Goal: Information Seeking & Learning: Compare options

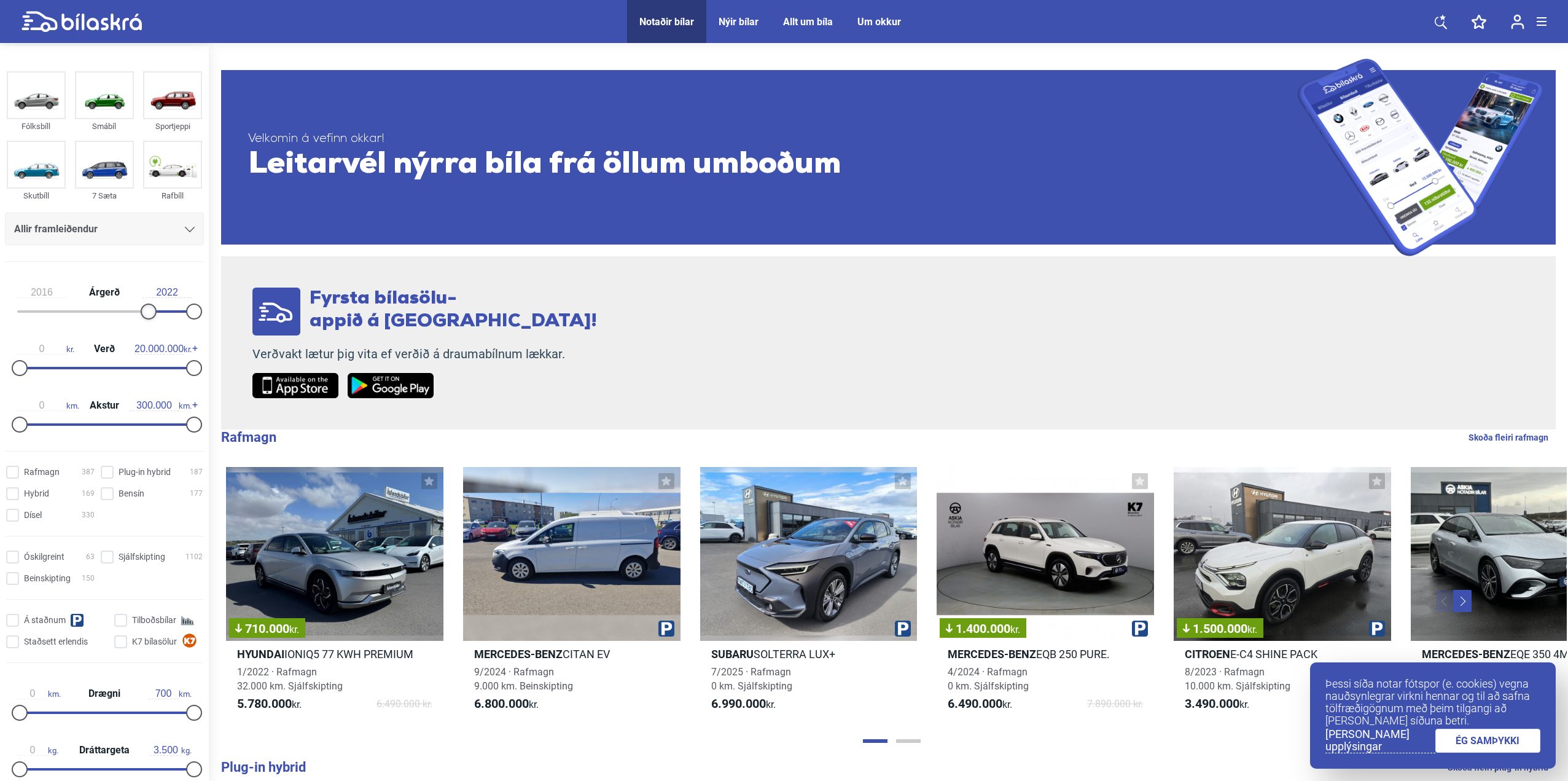
drag, startPoint x: 19, startPoint y: 312, endPoint x: 147, endPoint y: 303, distance: 128.3
click at [147, 303] on div at bounding box center [148, 311] width 16 height 16
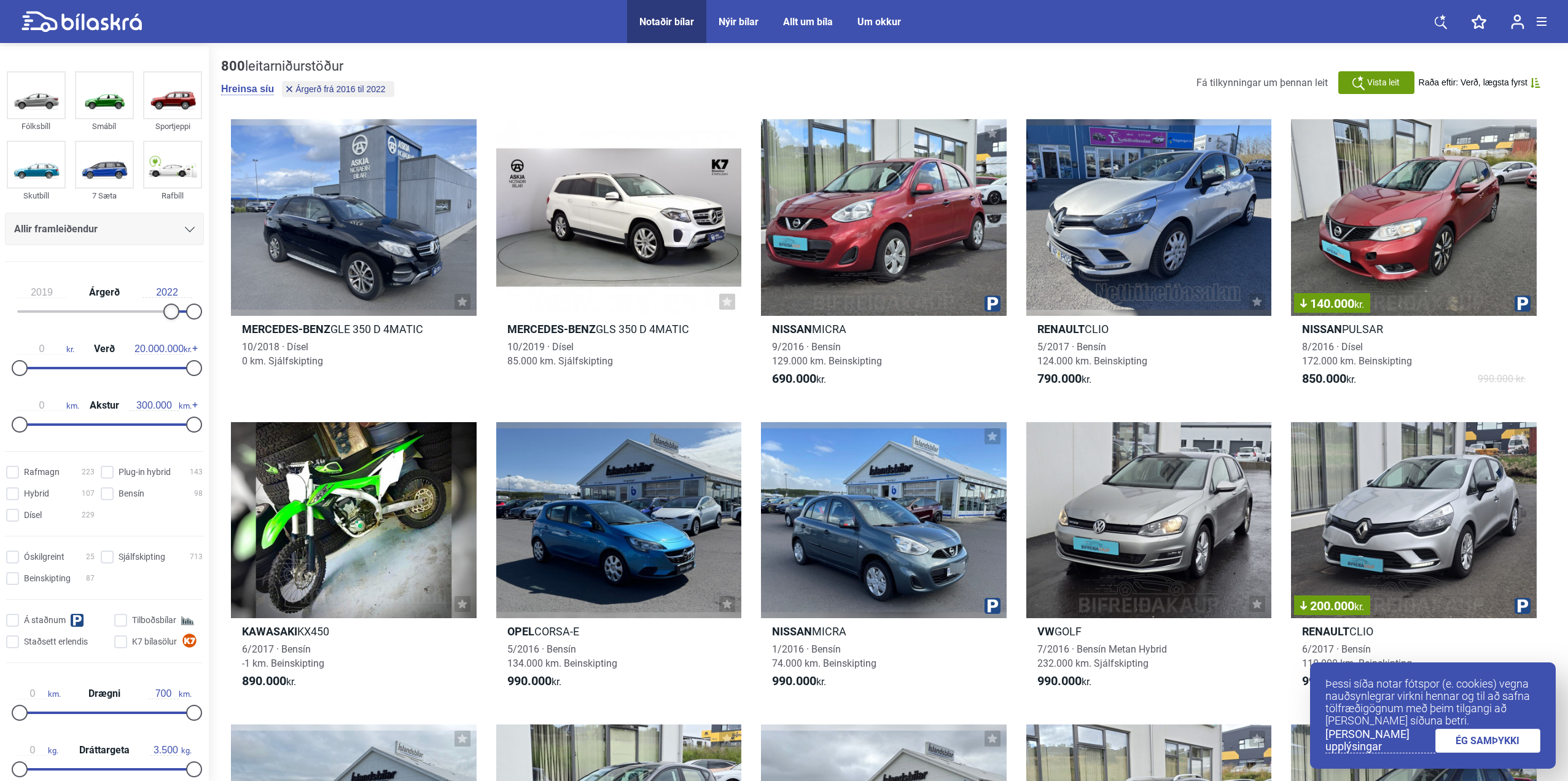
type input "2020"
drag, startPoint x: 145, startPoint y: 314, endPoint x: 173, endPoint y: 309, distance: 28.4
click at [173, 309] on div at bounding box center [178, 311] width 16 height 16
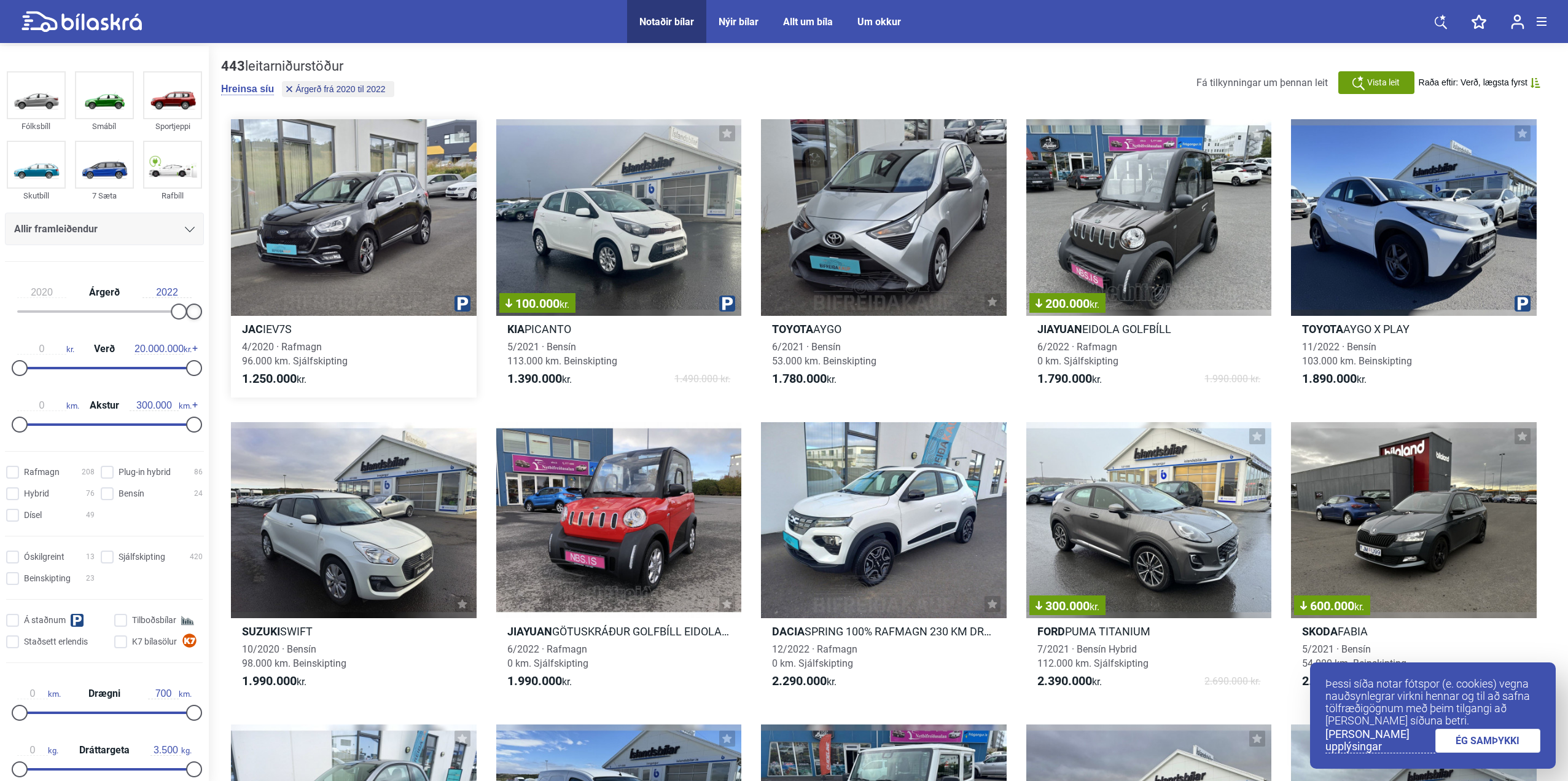
drag, startPoint x: 188, startPoint y: 308, endPoint x: 244, endPoint y: 309, distance: 56.0
click at [244, 309] on div "Fólksbíll Smábíl Sportjeppi Skutbíll 7 Sæta Rafbíll Allir framleiðendur [PERSON…" at bounding box center [784, 693] width 1568 height 1295
type input "2.600.000"
drag, startPoint x: 193, startPoint y: 367, endPoint x: 45, endPoint y: 377, distance: 148.3
click at [45, 377] on div "0 kr. Verð 2.600.000 kr." at bounding box center [104, 356] width 199 height 57
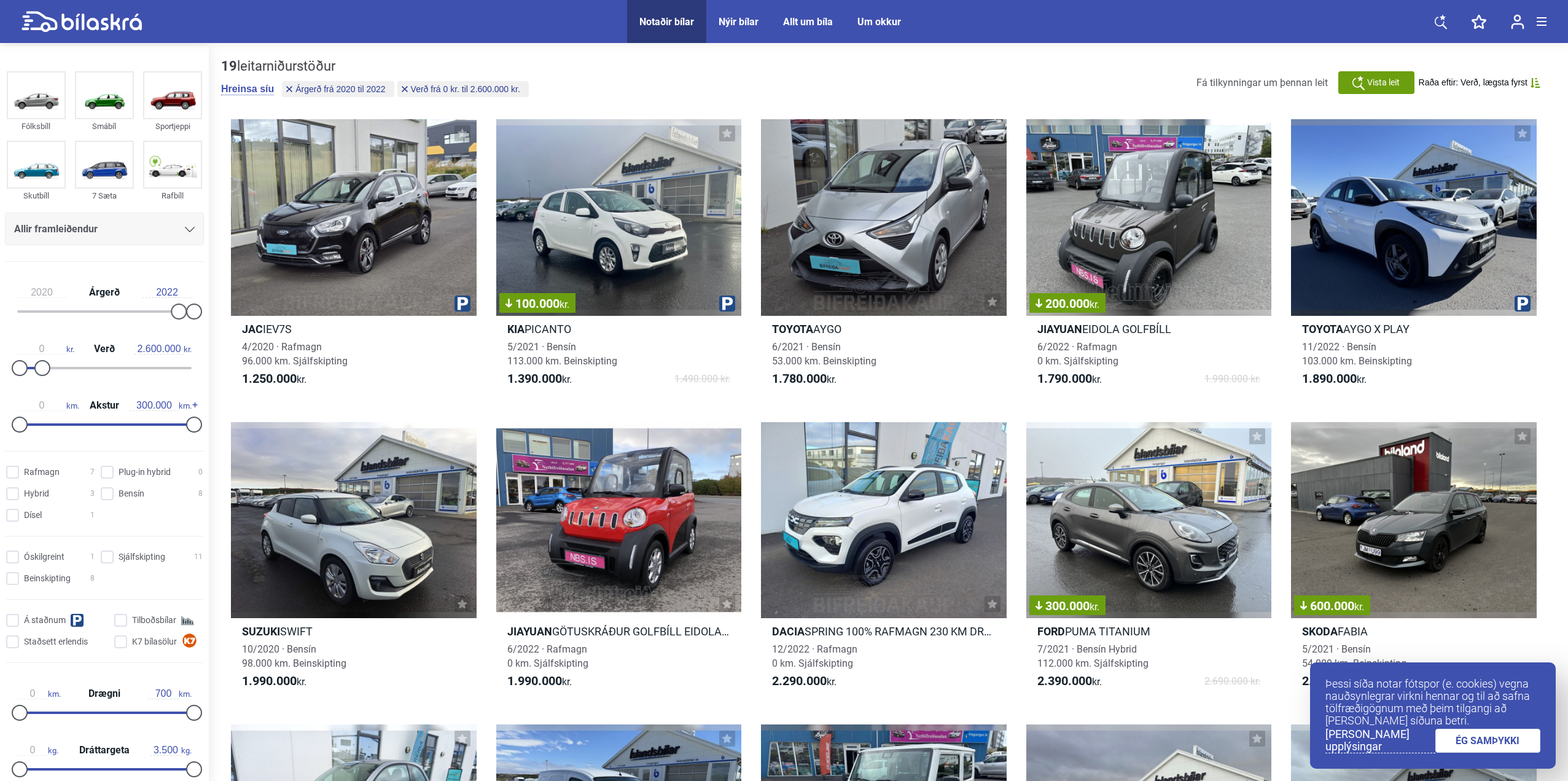
click at [167, 293] on input "2022" at bounding box center [167, 292] width 49 height 11
click at [174, 291] on input "2022" at bounding box center [167, 292] width 49 height 11
type input "2022"
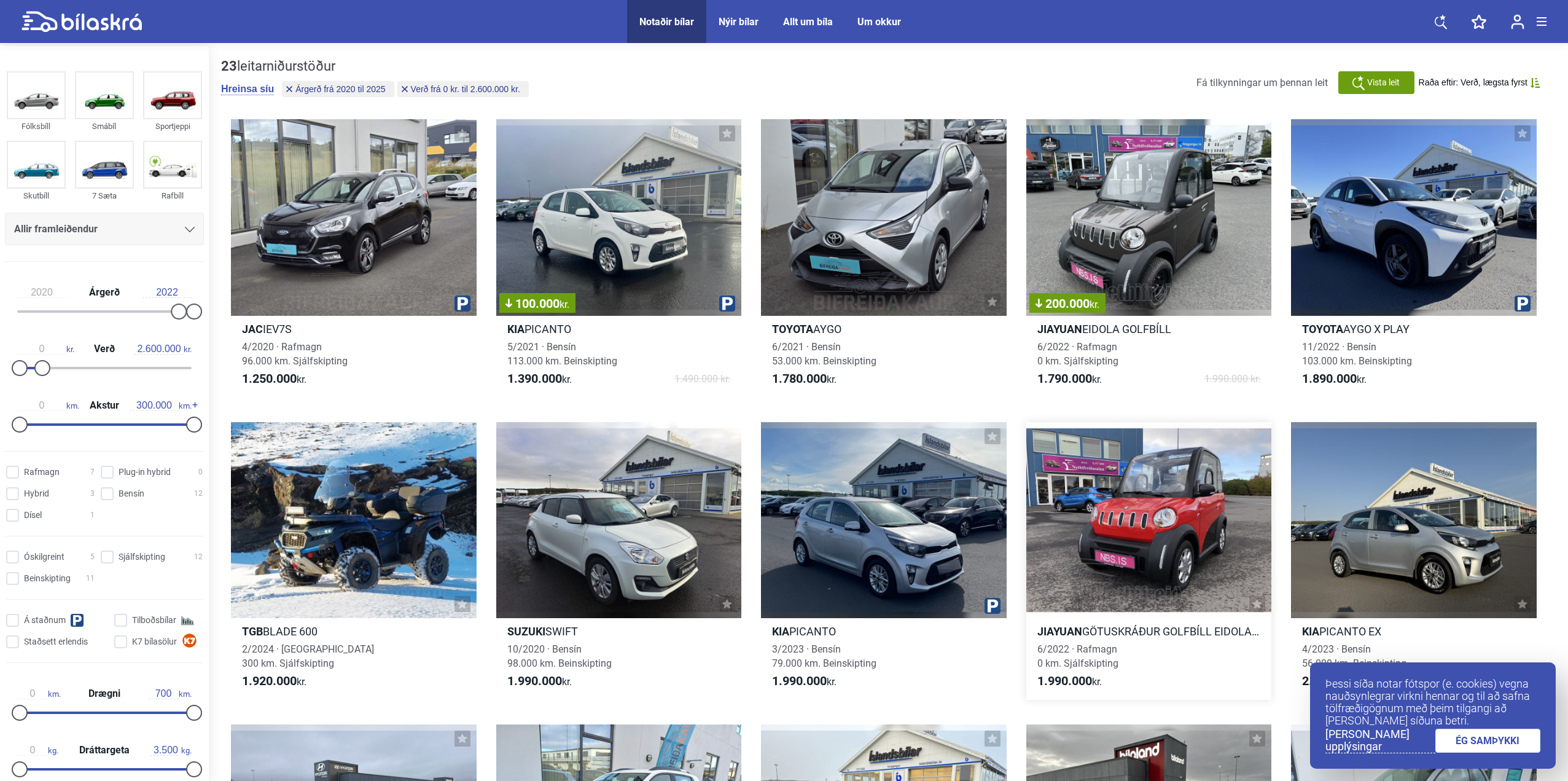
click at [1149, 504] on div at bounding box center [1148, 520] width 245 height 196
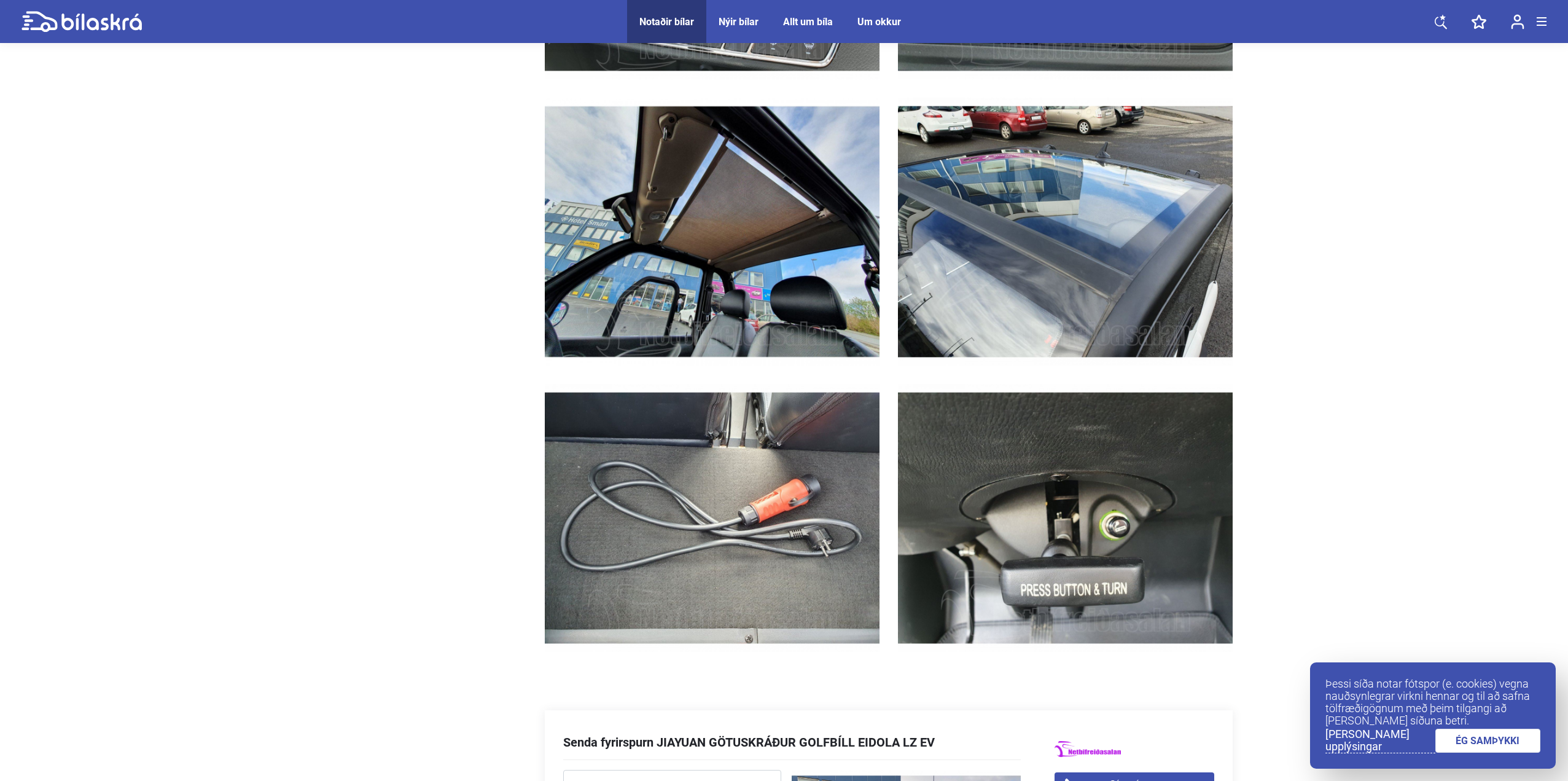
scroll to position [2028, 0]
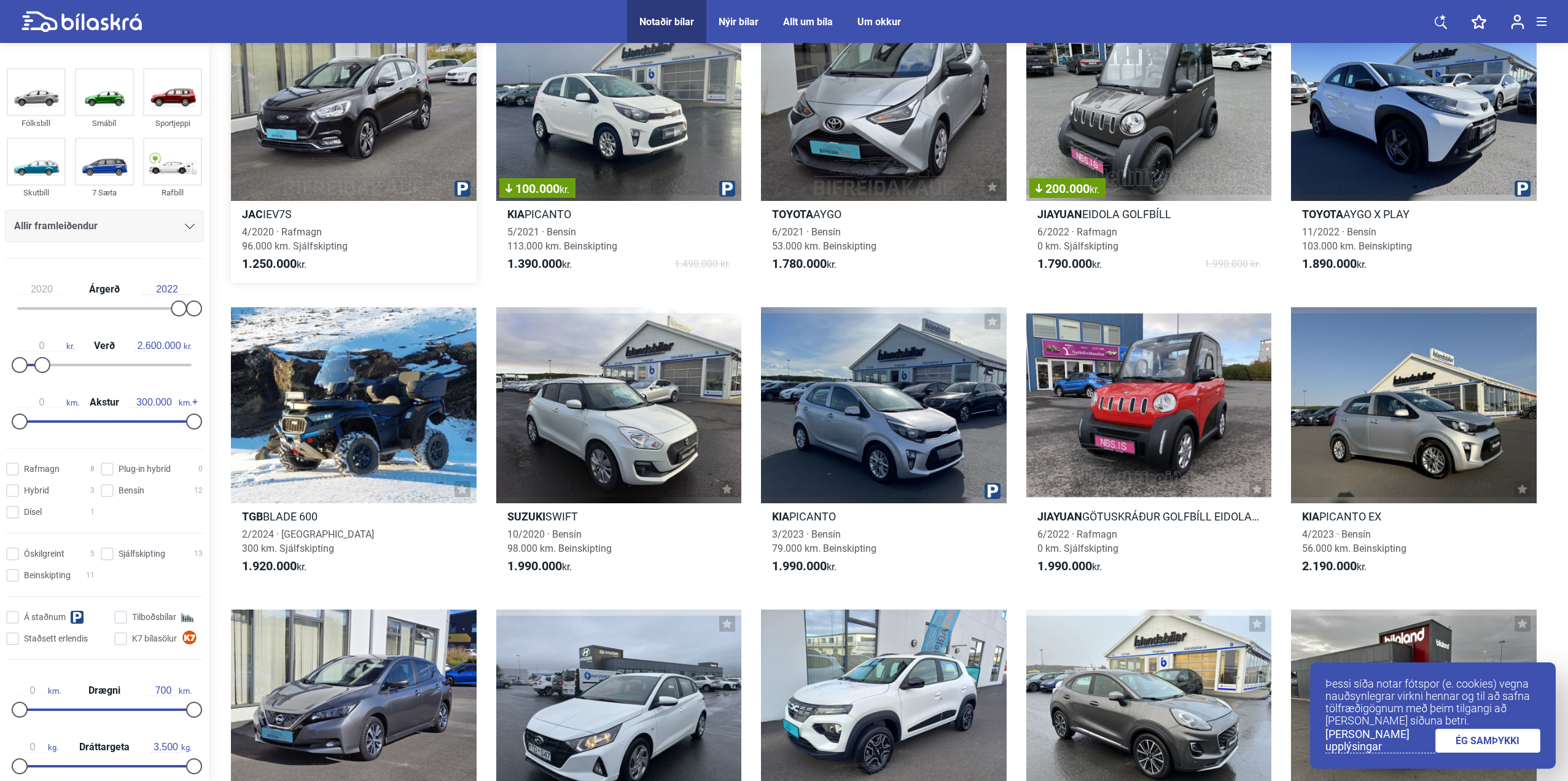
scroll to position [307, 0]
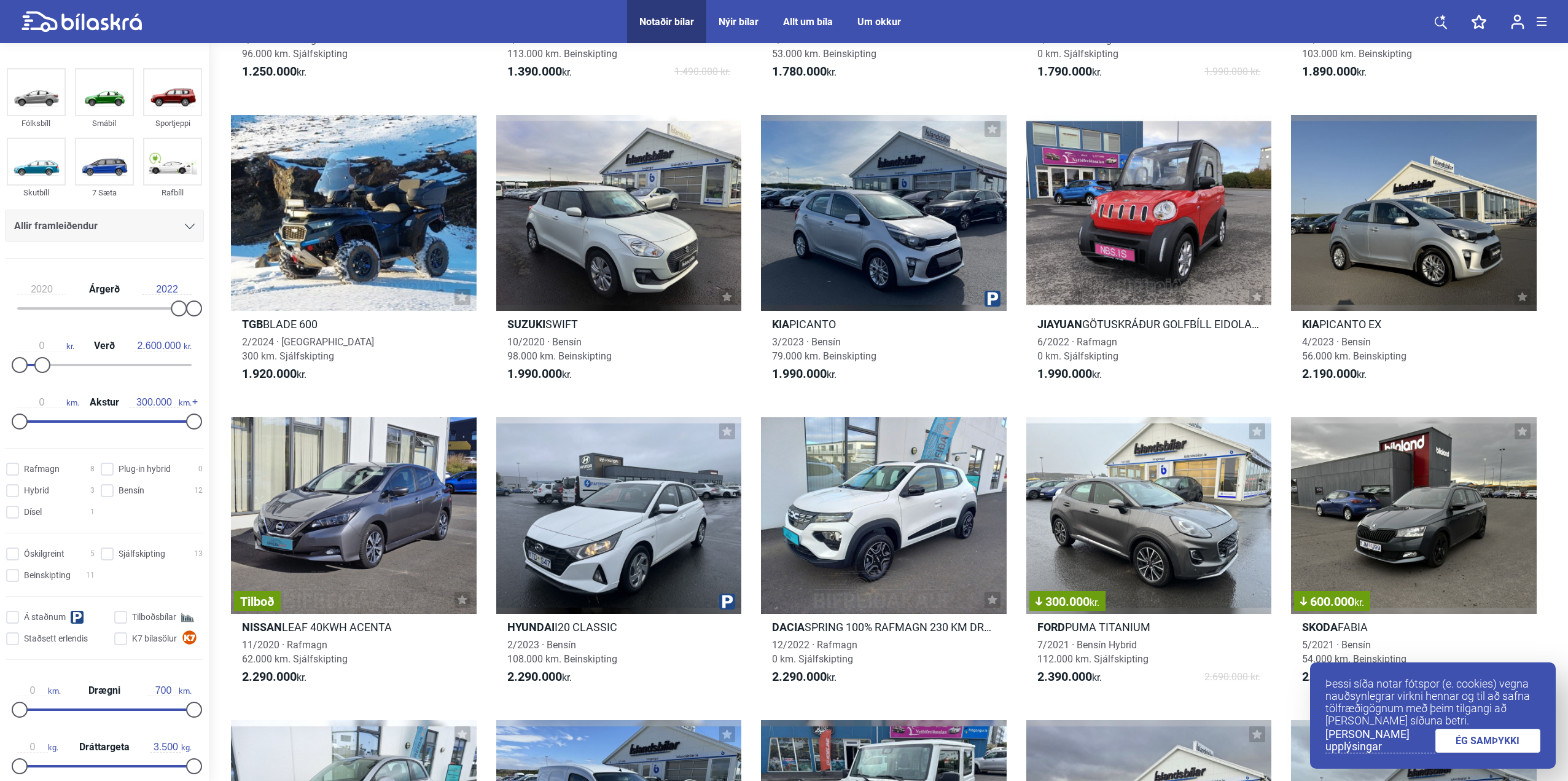
click at [1485, 746] on link "ÉG SAMÞYKKI" at bounding box center [1488, 741] width 106 height 24
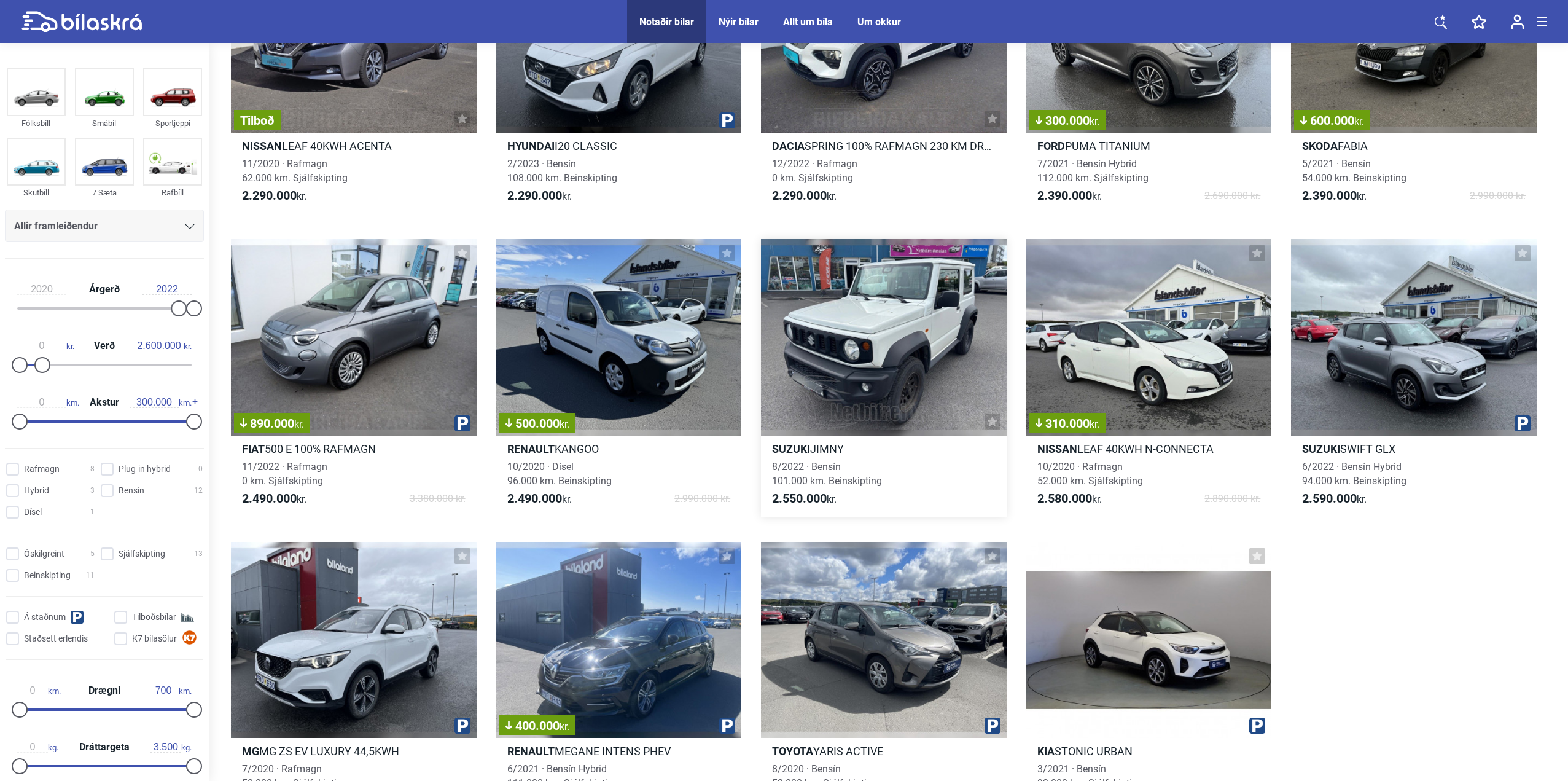
scroll to position [799, 0]
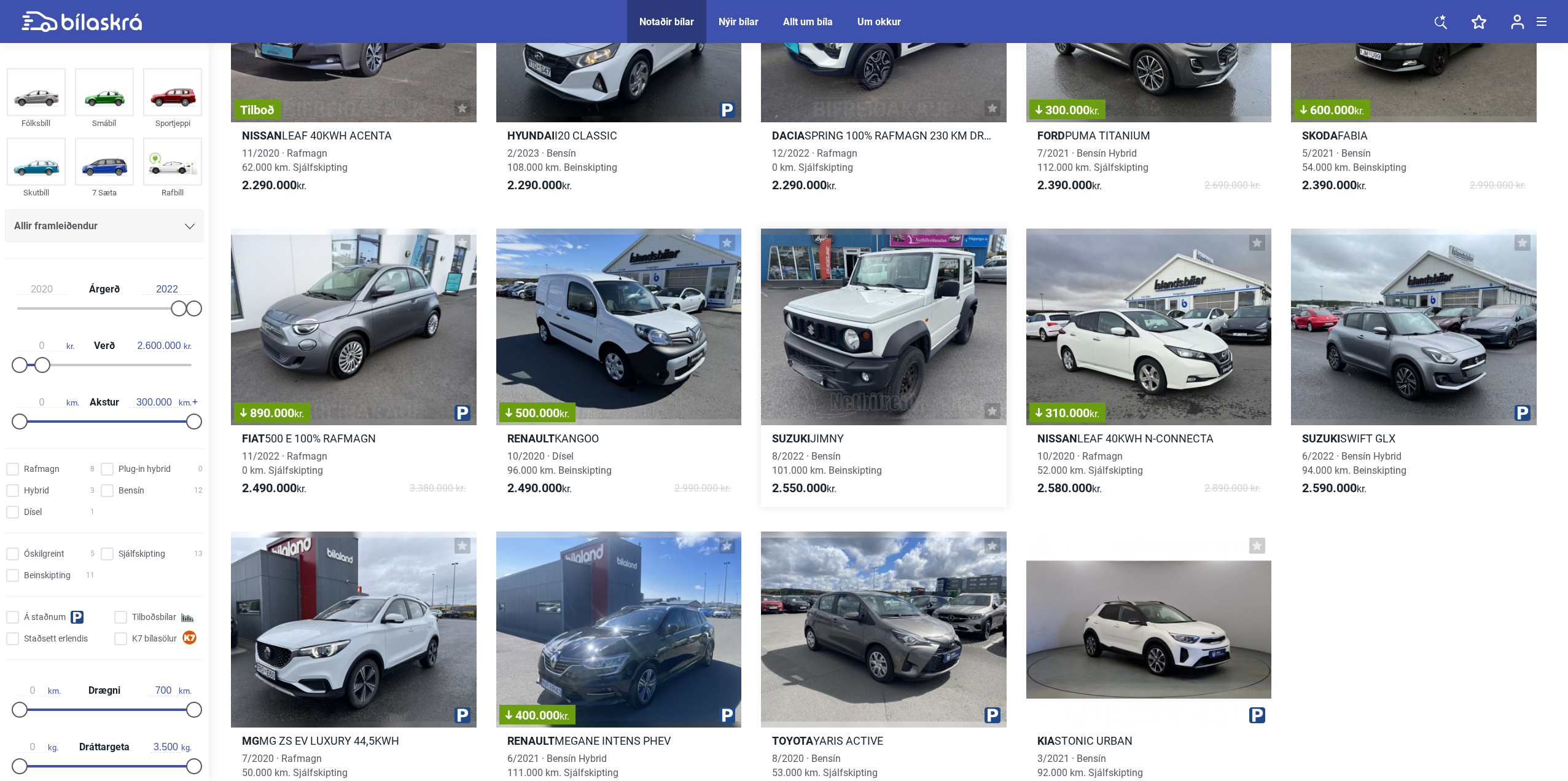
click at [898, 343] on div at bounding box center [884, 326] width 245 height 196
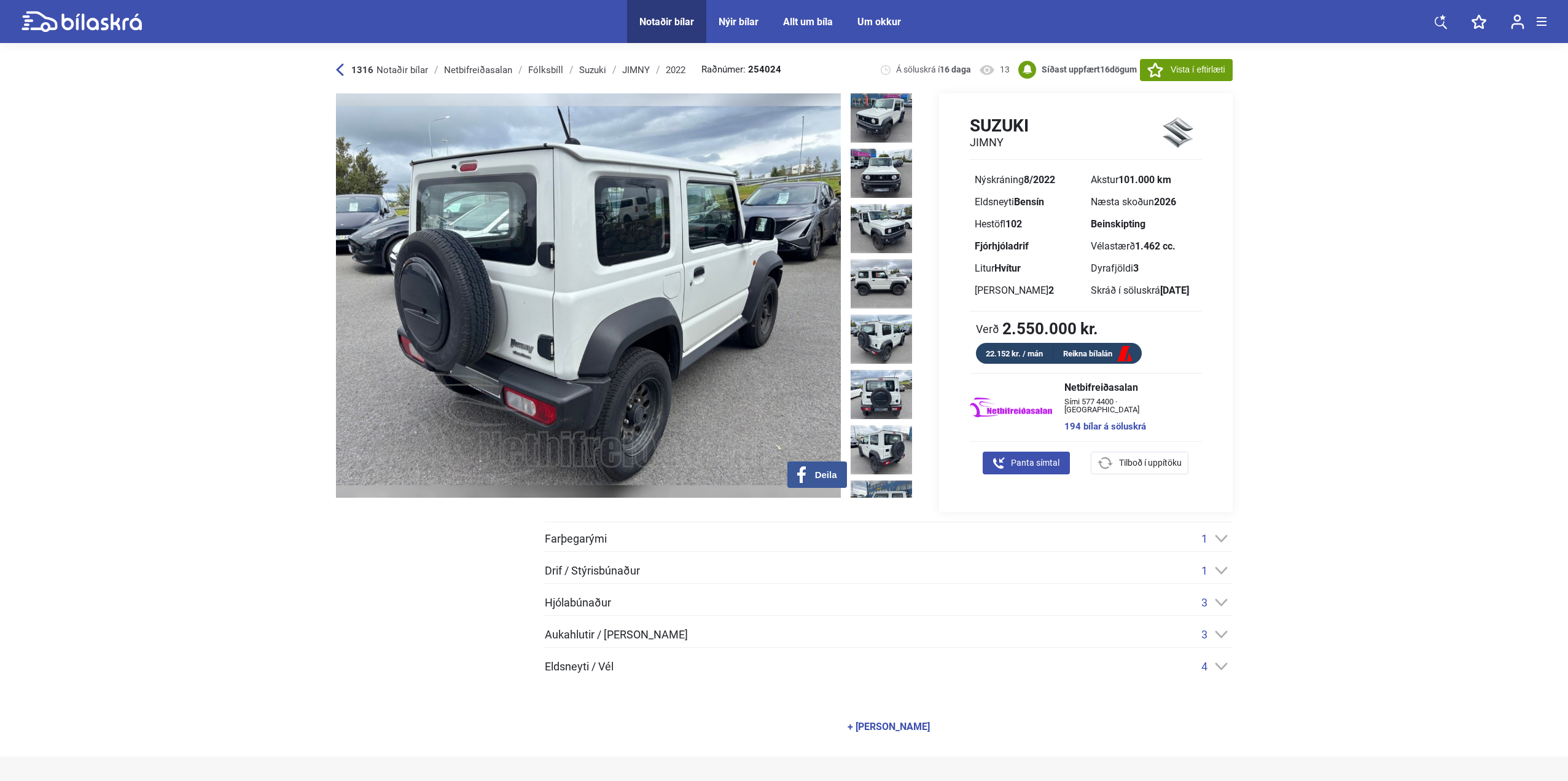
click at [788, 263] on img at bounding box center [588, 296] width 505 height 404
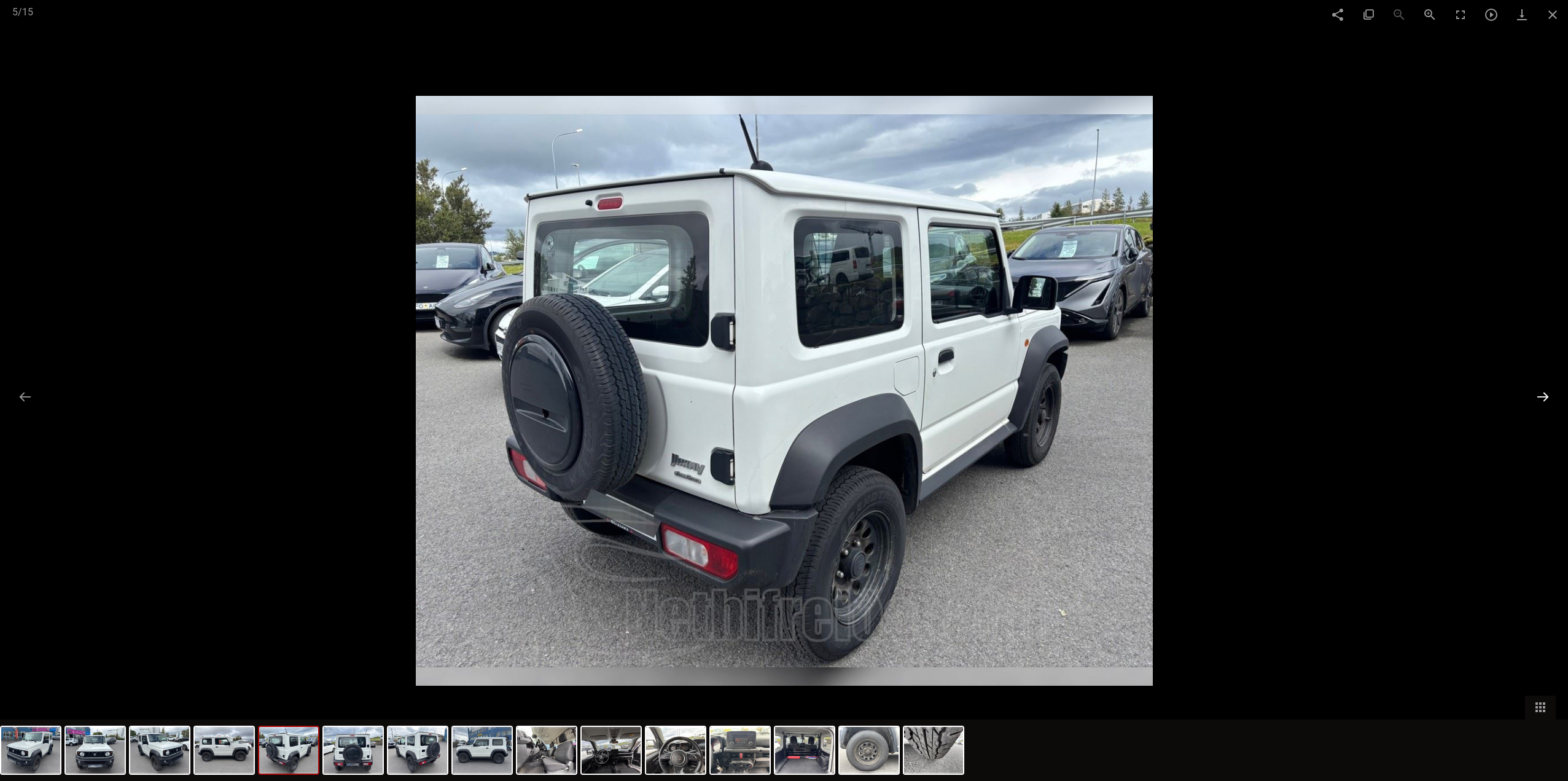
click at [1546, 400] on button at bounding box center [1543, 397] width 26 height 24
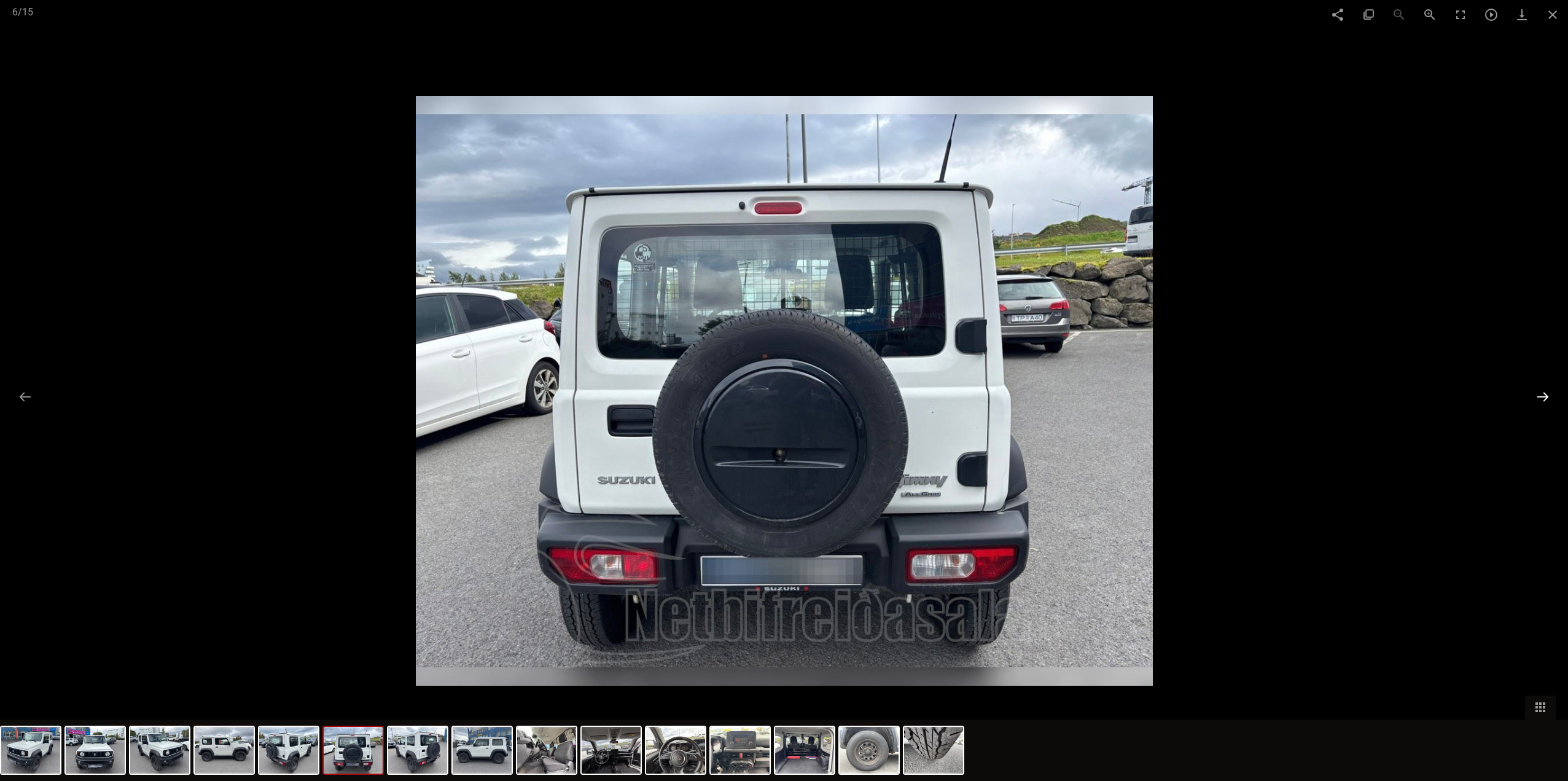
click at [1546, 400] on button at bounding box center [1543, 397] width 26 height 24
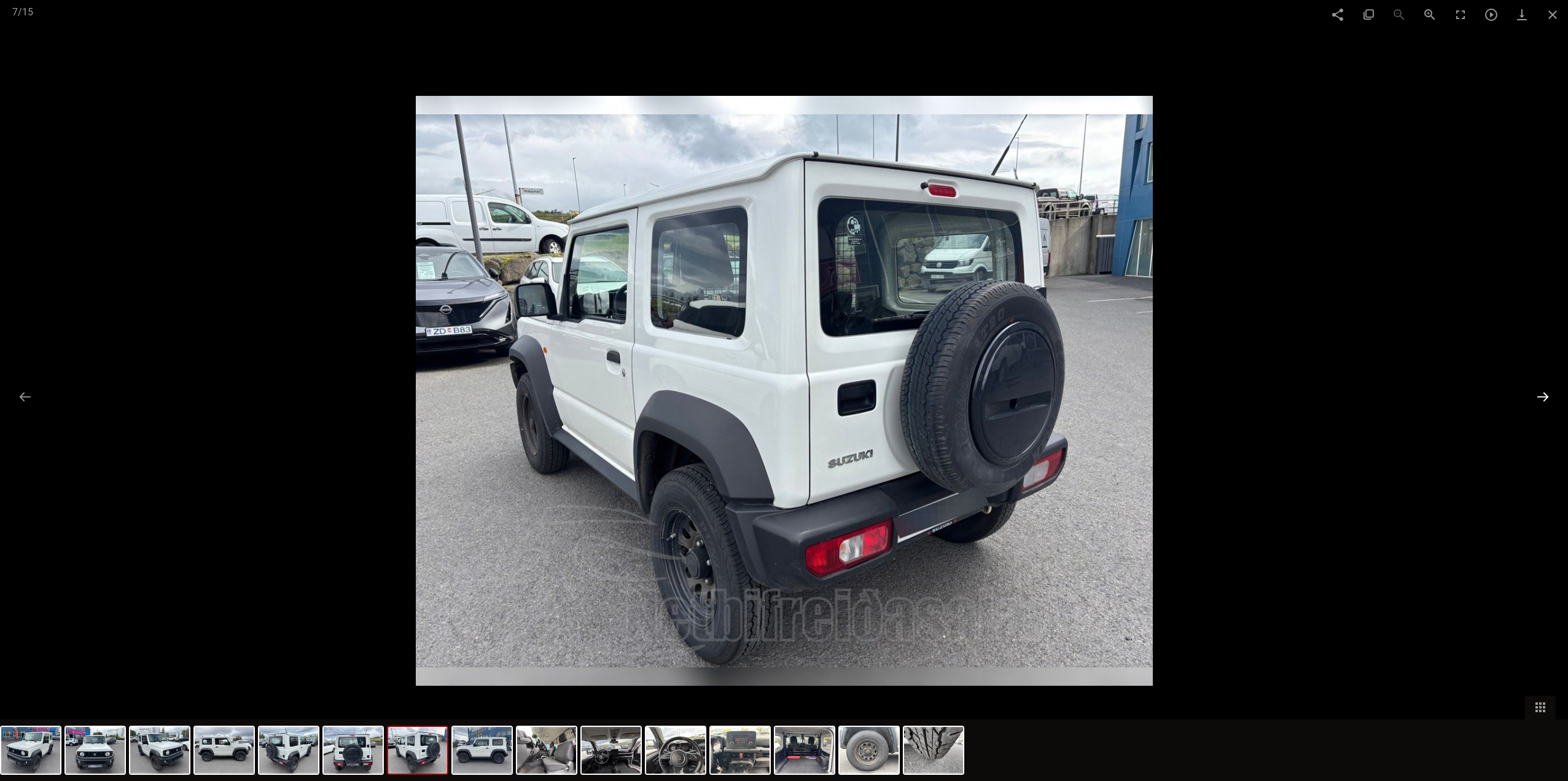
click at [1546, 399] on button at bounding box center [1543, 397] width 26 height 24
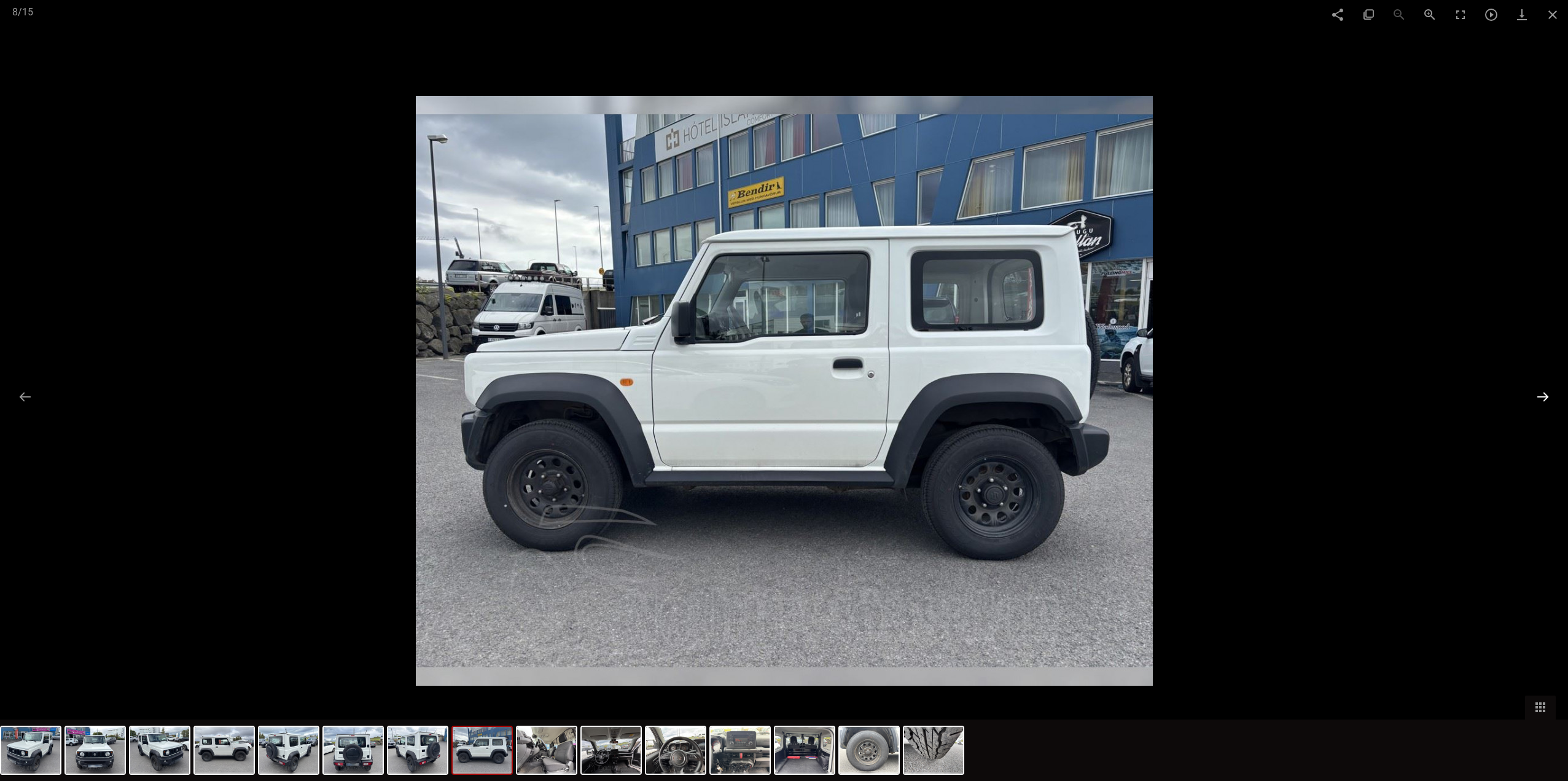
click at [1546, 399] on button at bounding box center [1543, 397] width 26 height 24
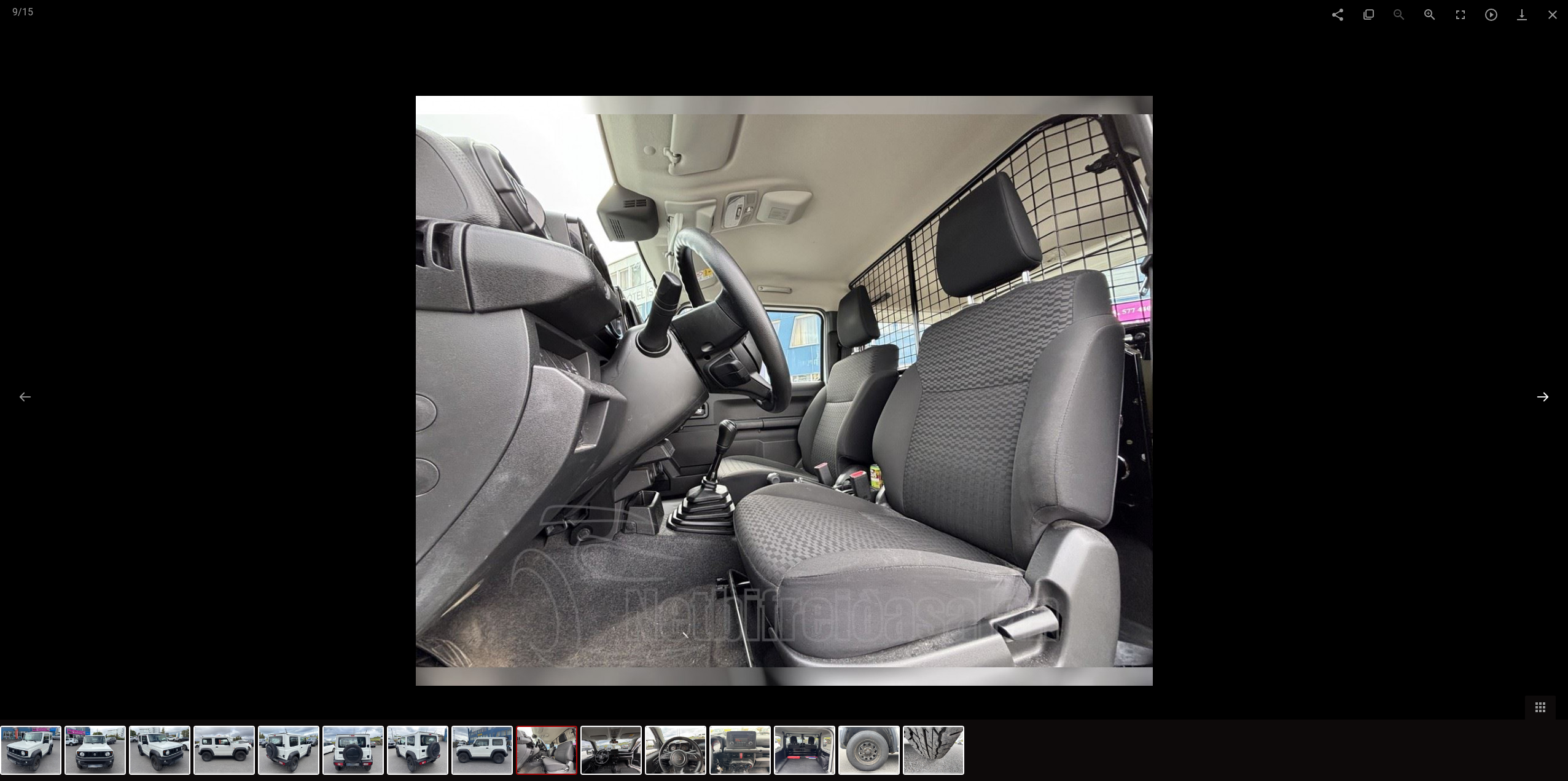
click at [1544, 398] on button at bounding box center [1543, 397] width 26 height 24
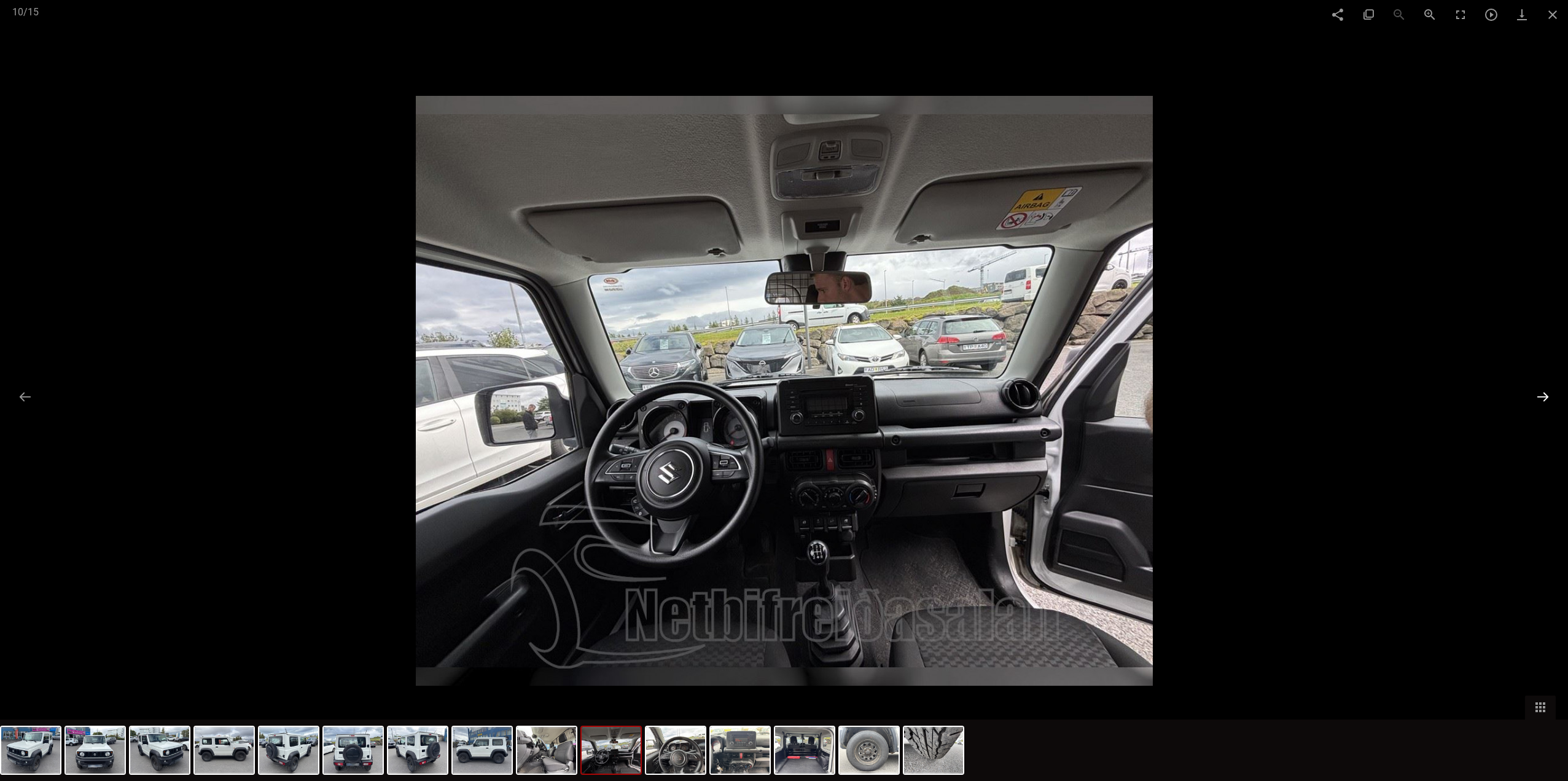
click at [1544, 398] on button at bounding box center [1543, 397] width 26 height 24
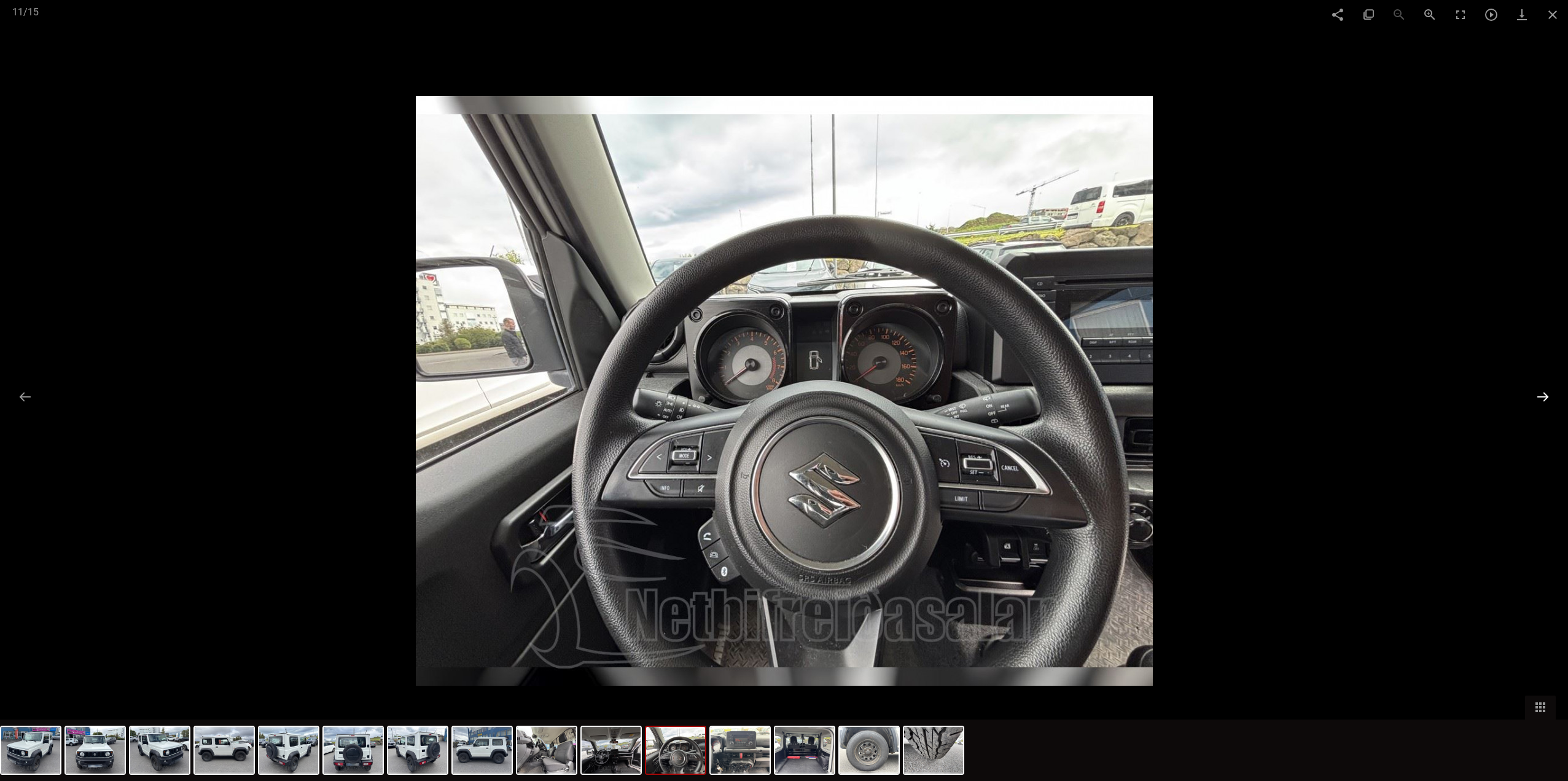
click at [1544, 398] on button at bounding box center [1543, 397] width 26 height 24
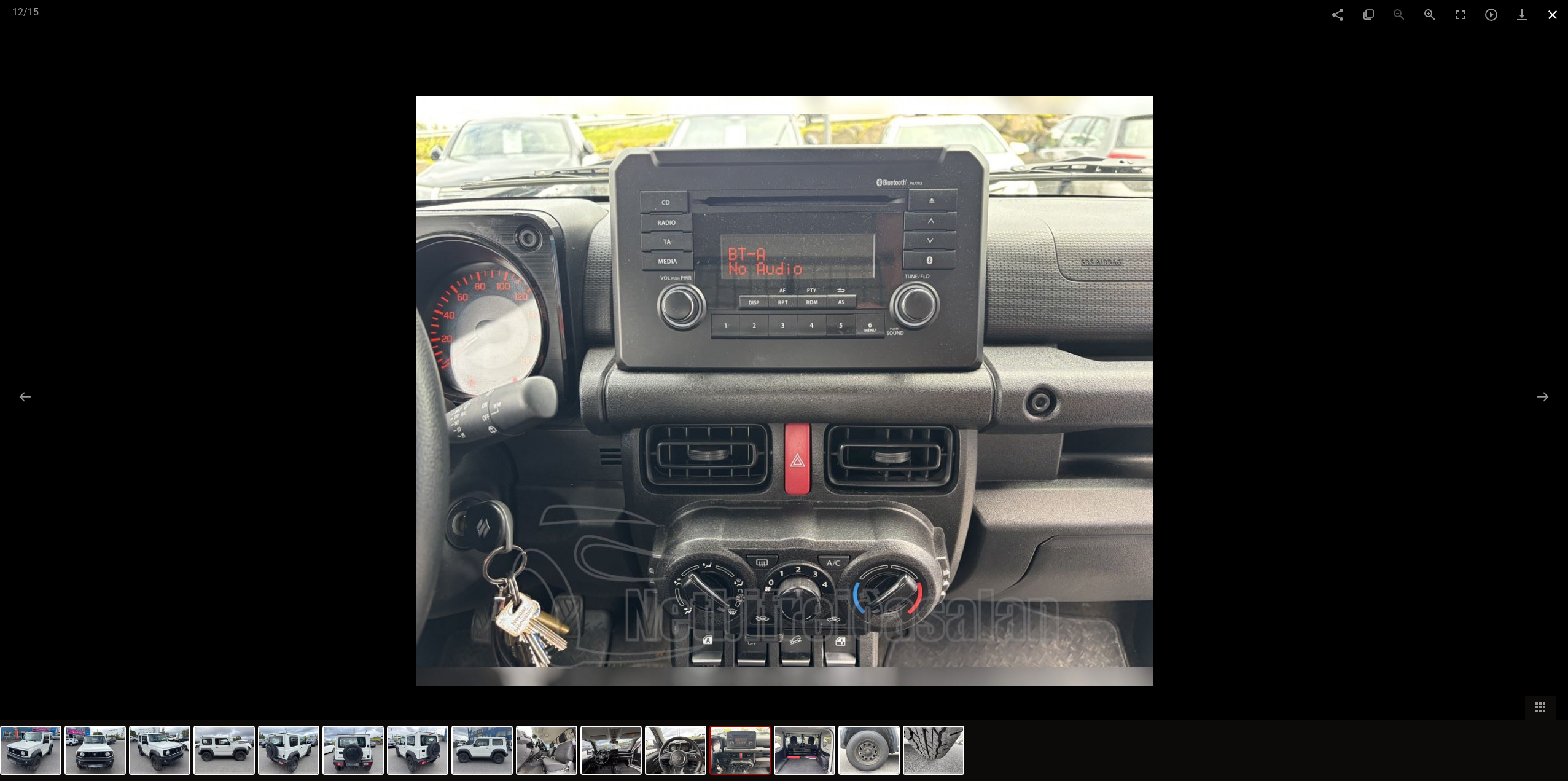
click at [1552, 12] on span at bounding box center [1553, 14] width 31 height 29
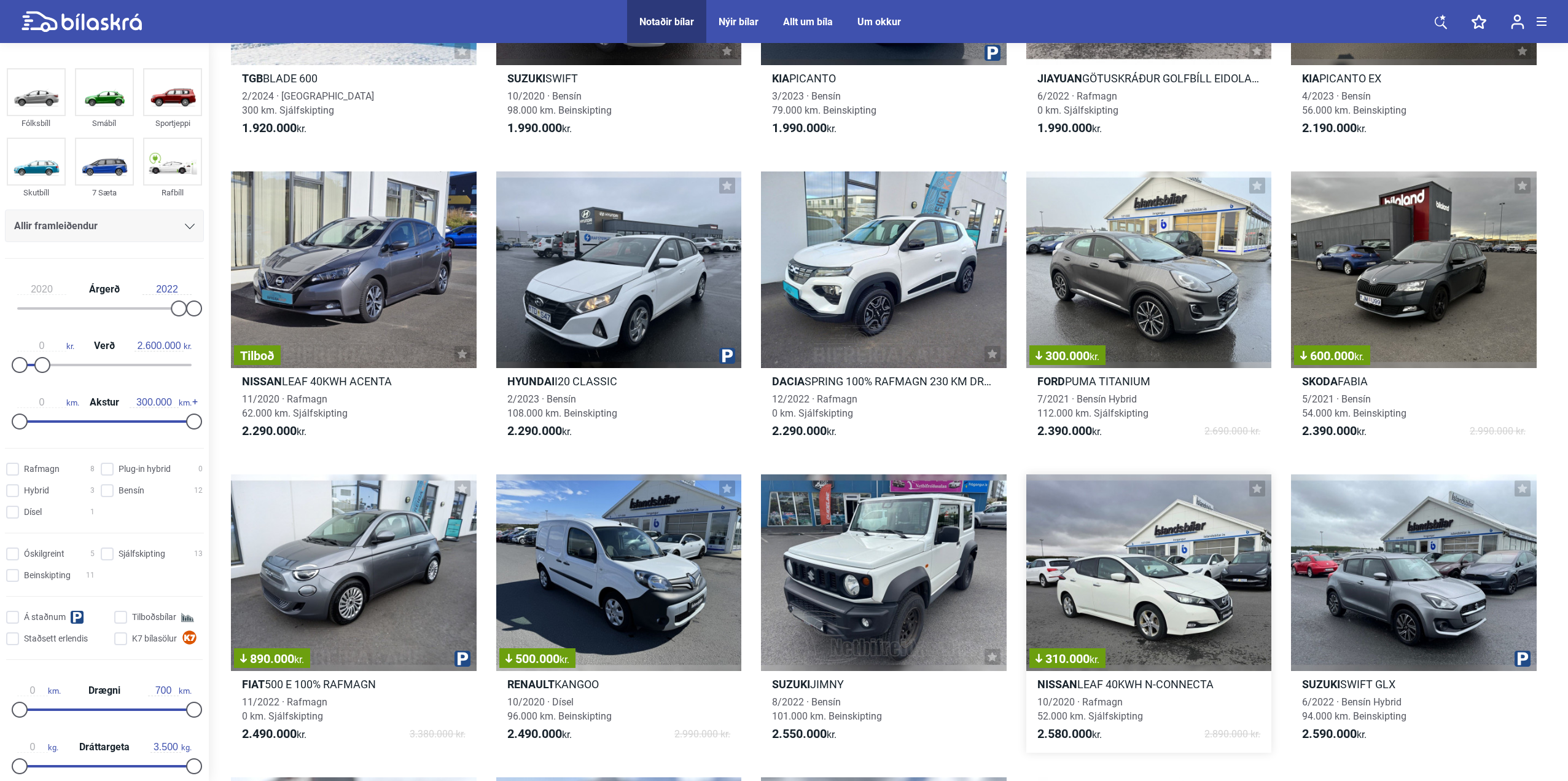
scroll to position [492, 0]
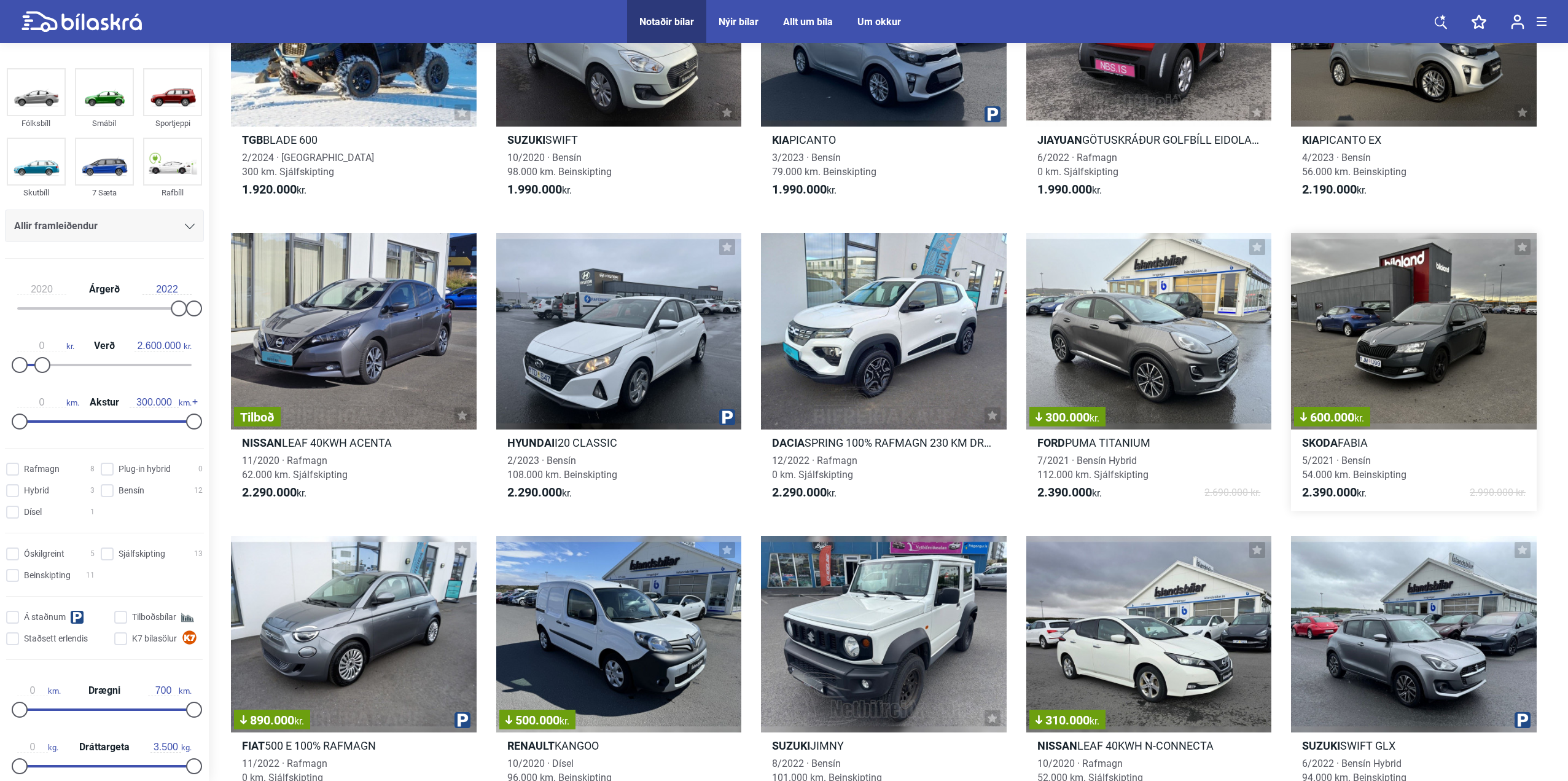
click at [1362, 360] on div "600.000 kr." at bounding box center [1413, 331] width 245 height 196
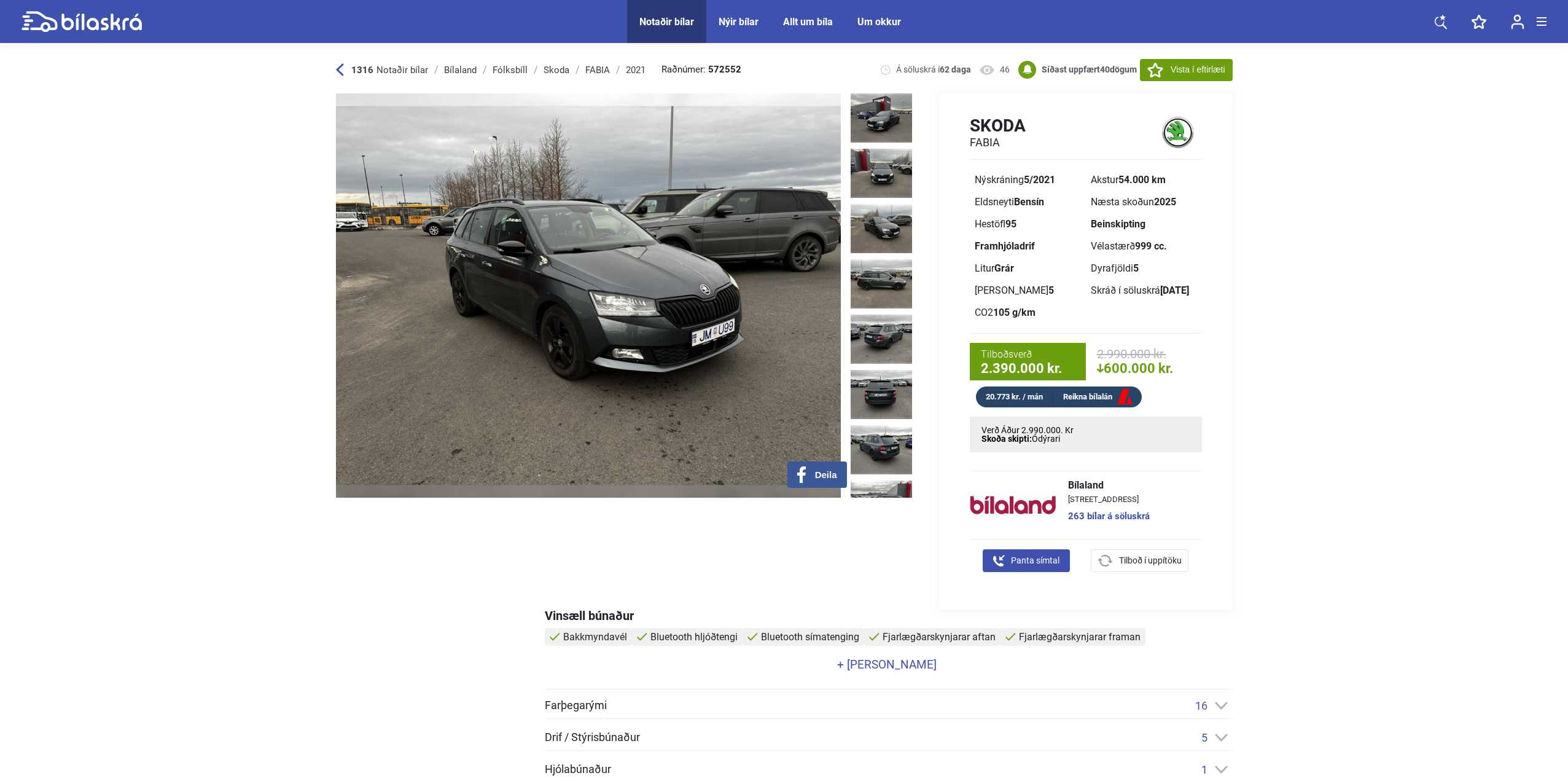
click at [719, 263] on img at bounding box center [588, 296] width 505 height 404
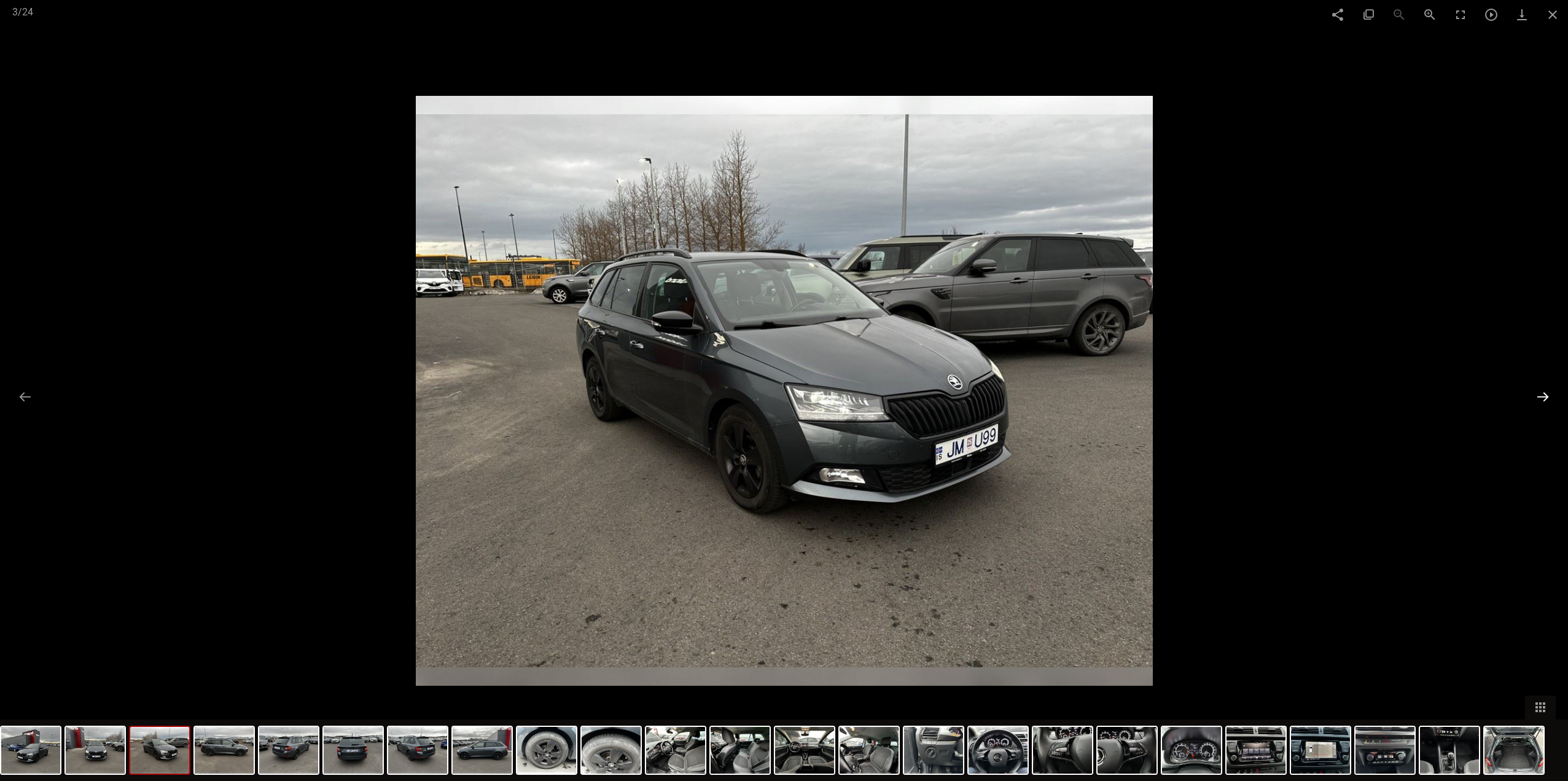
click at [1540, 396] on button at bounding box center [1543, 397] width 26 height 24
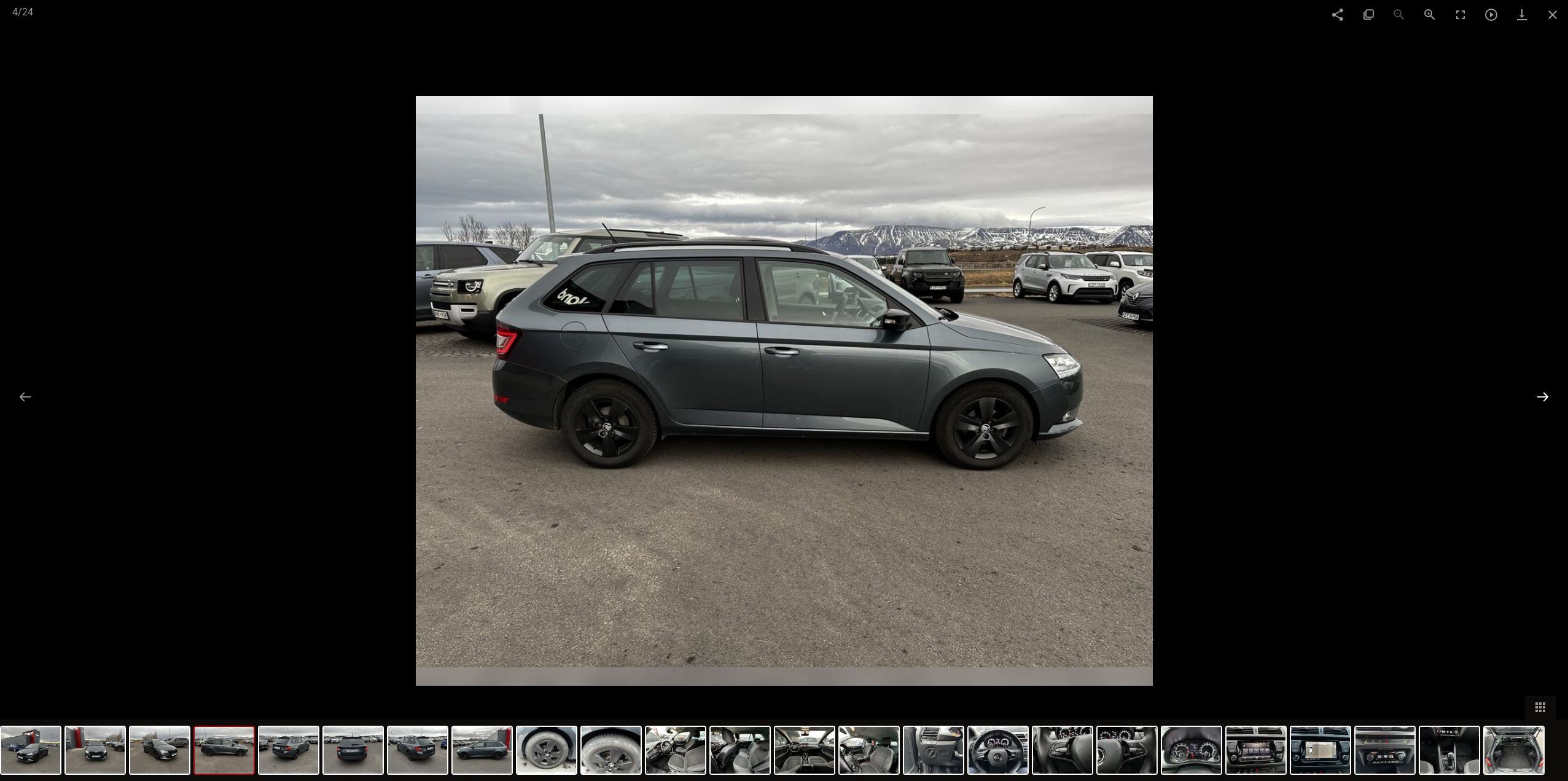
click at [1540, 396] on button at bounding box center [1543, 397] width 26 height 24
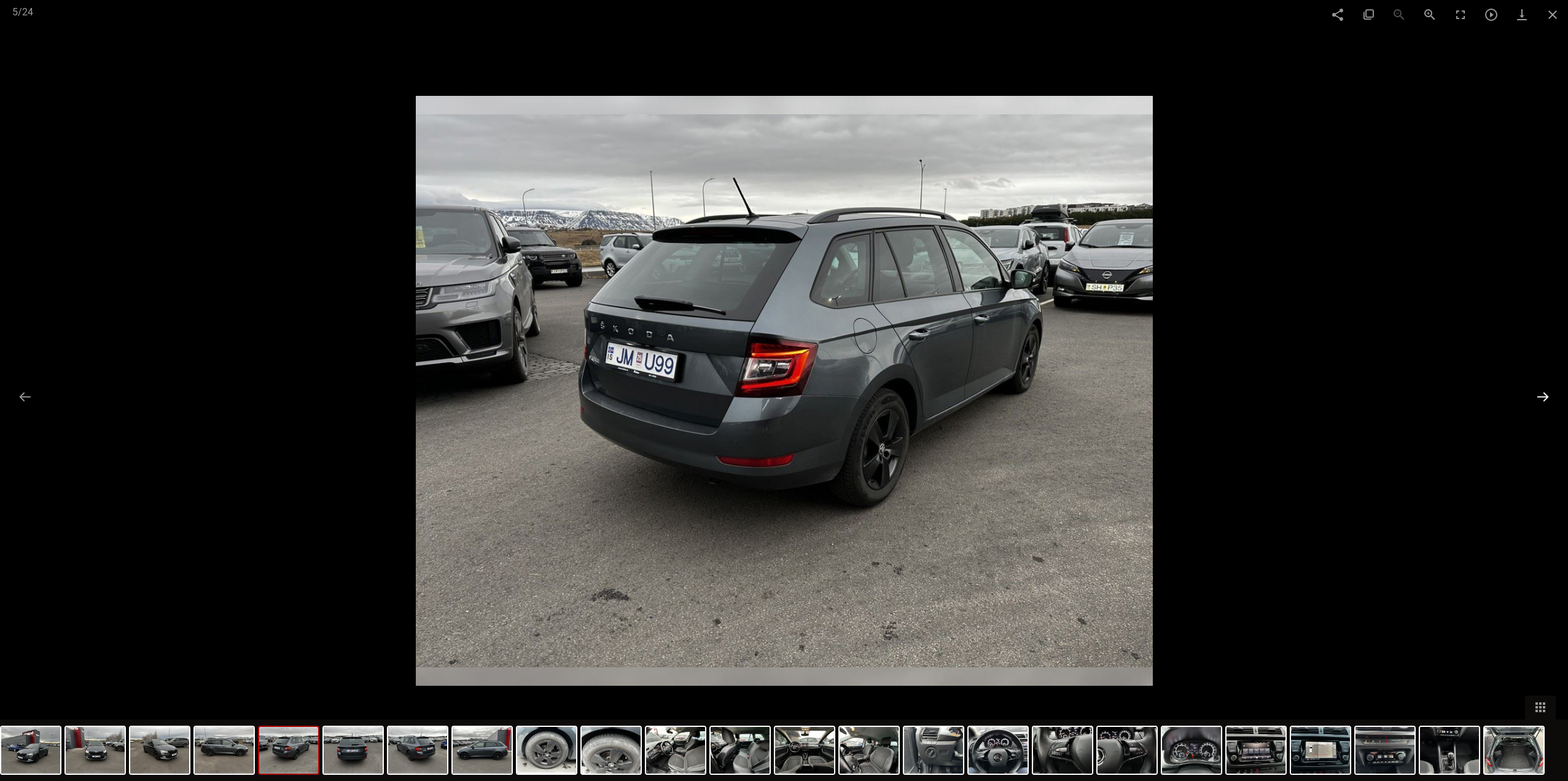
click at [1540, 396] on button at bounding box center [1543, 397] width 26 height 24
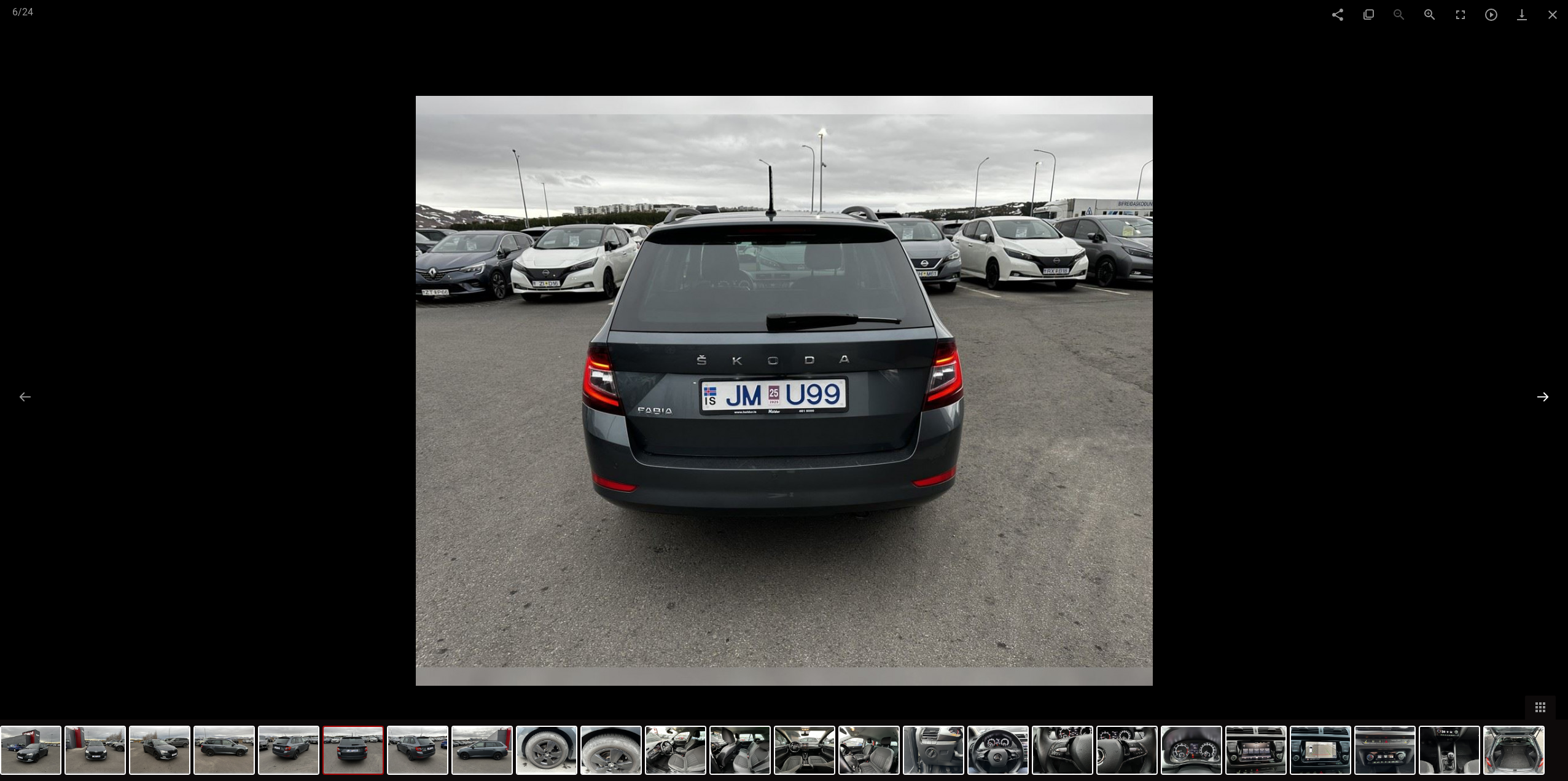
click at [1540, 396] on button at bounding box center [1543, 397] width 26 height 24
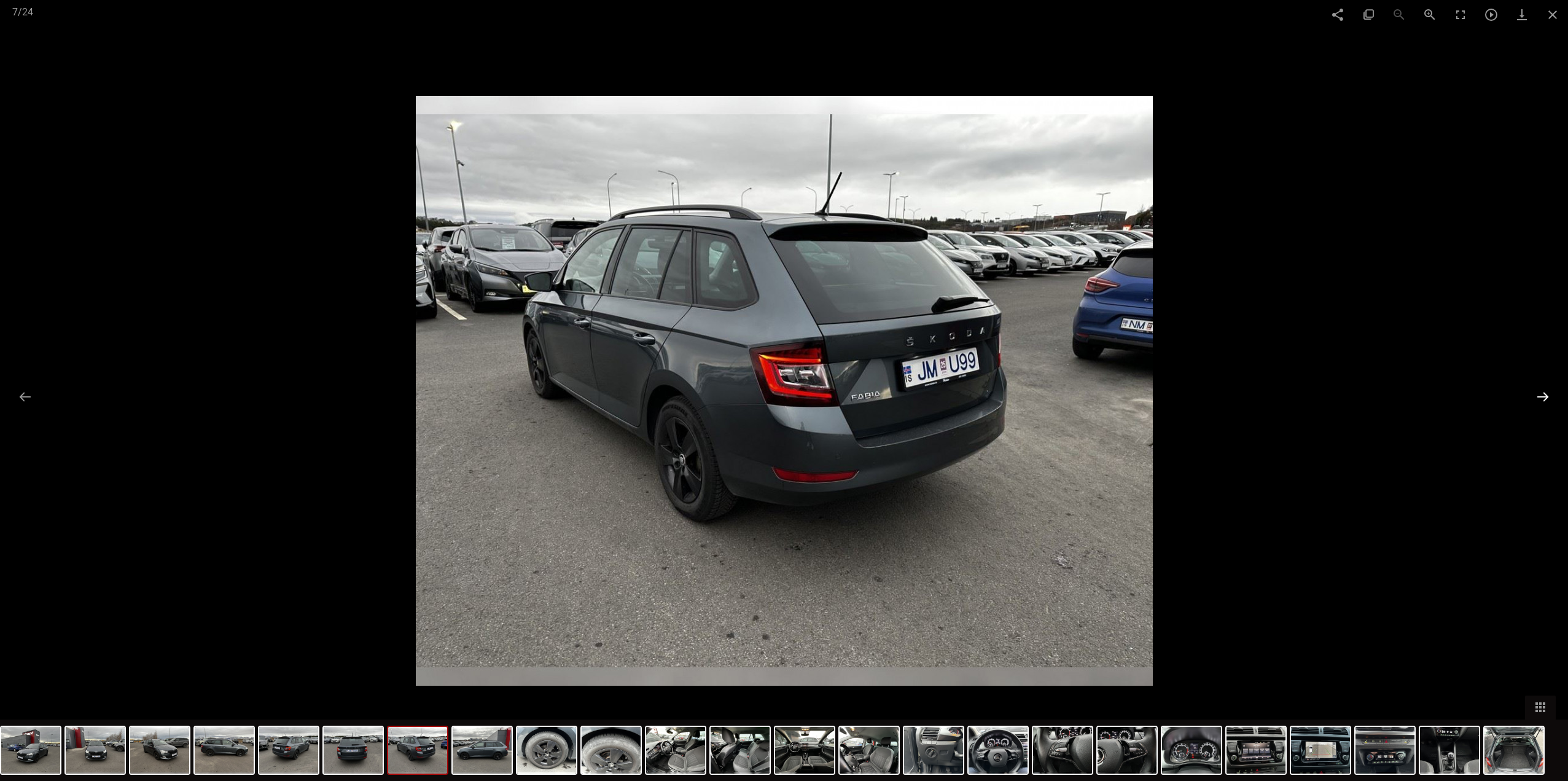
click at [1540, 396] on button at bounding box center [1543, 397] width 26 height 24
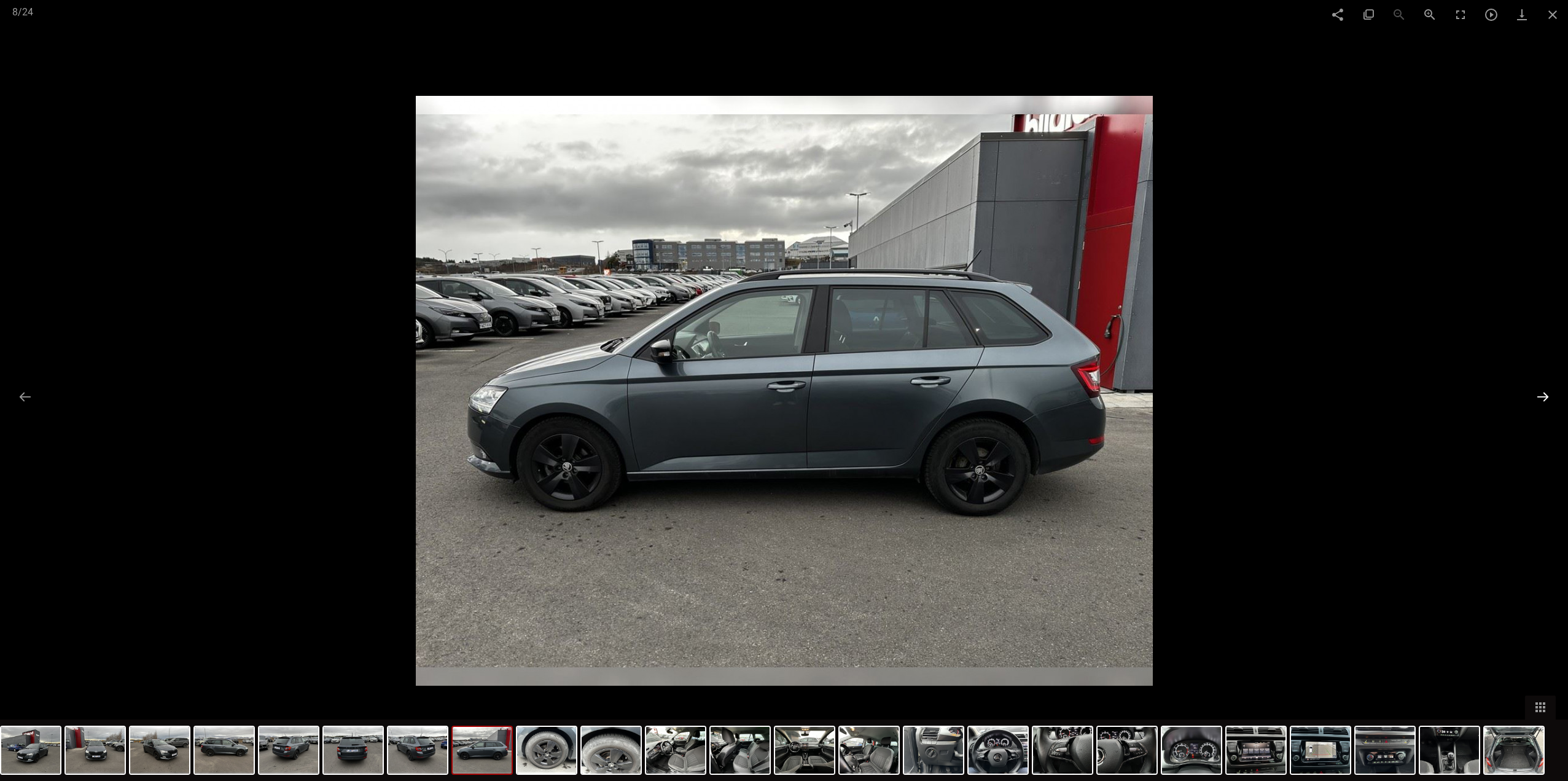
click at [1540, 395] on button at bounding box center [1543, 397] width 26 height 24
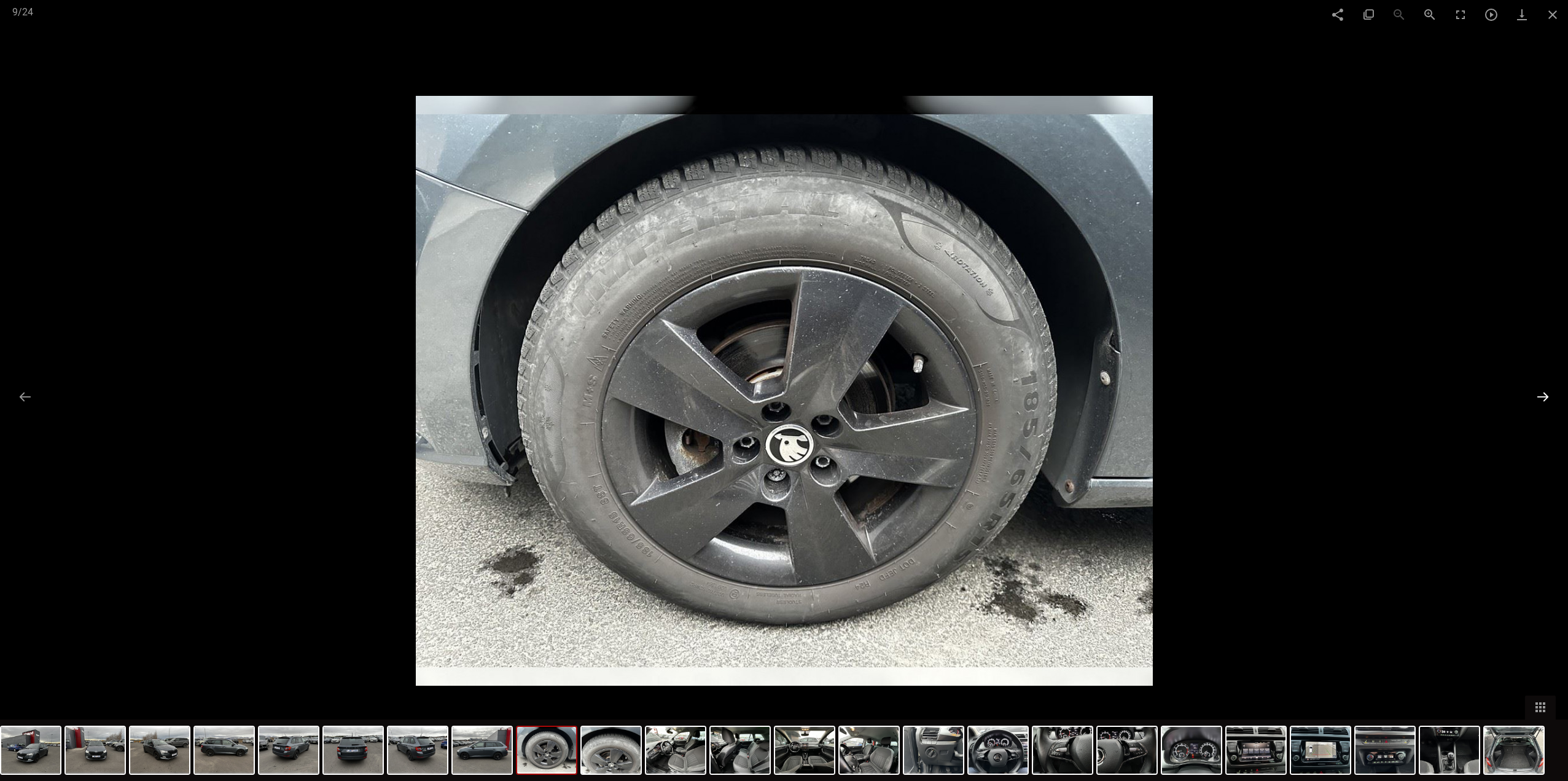
click at [1540, 395] on button at bounding box center [1543, 397] width 26 height 24
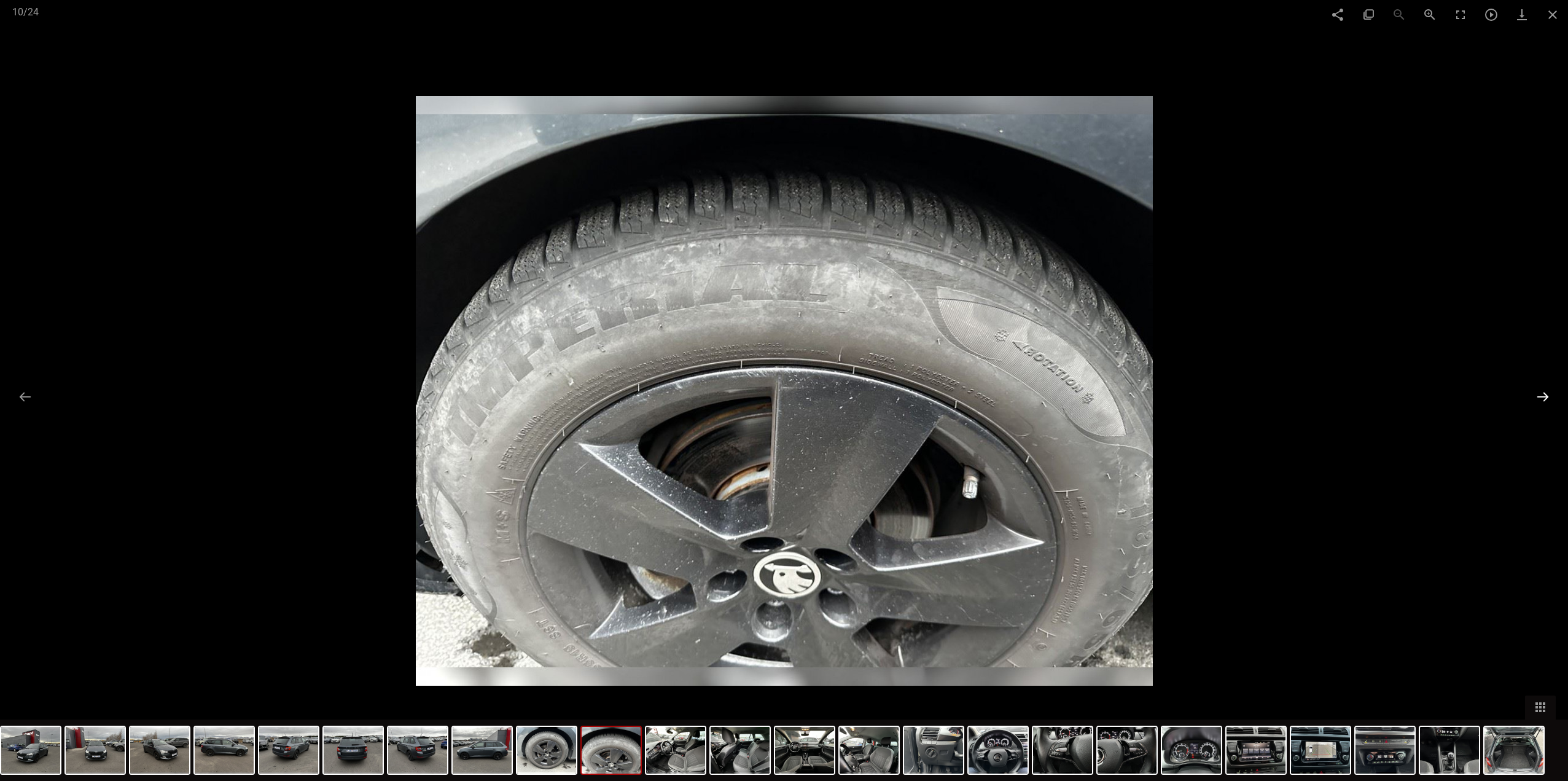
click at [1540, 395] on button at bounding box center [1543, 397] width 26 height 24
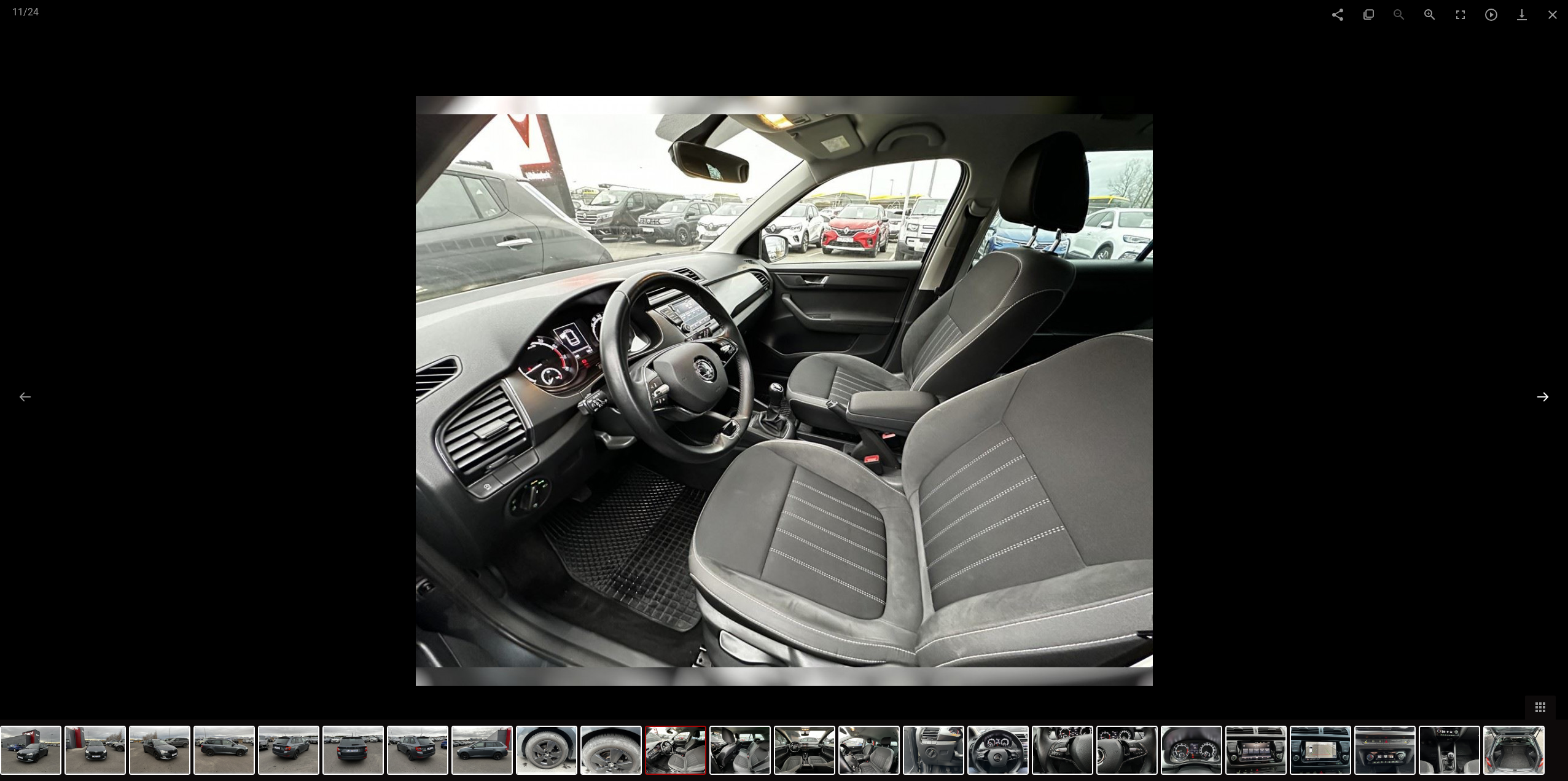
click at [1540, 395] on button at bounding box center [1543, 397] width 26 height 24
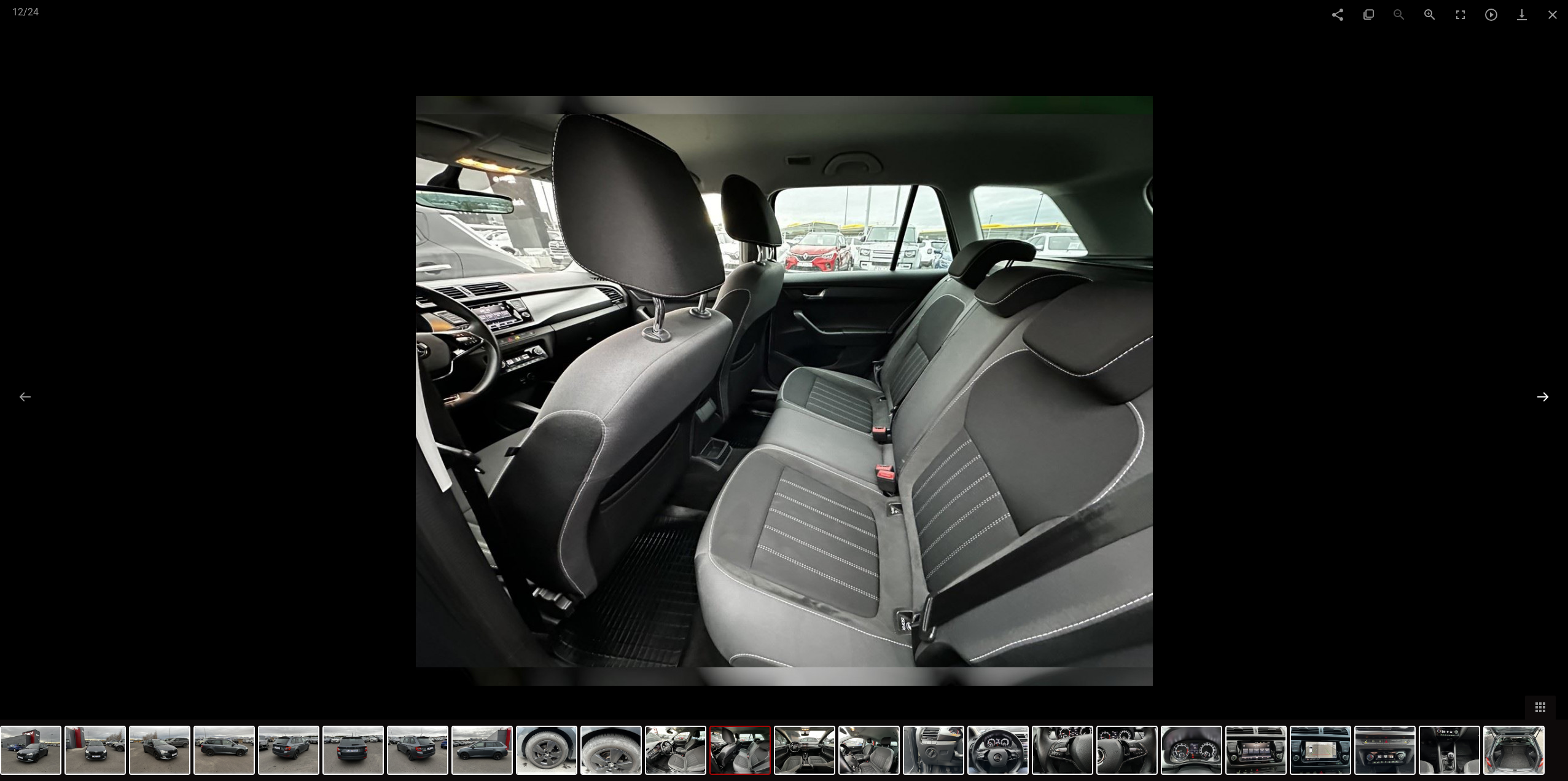
click at [1540, 395] on button at bounding box center [1543, 397] width 26 height 24
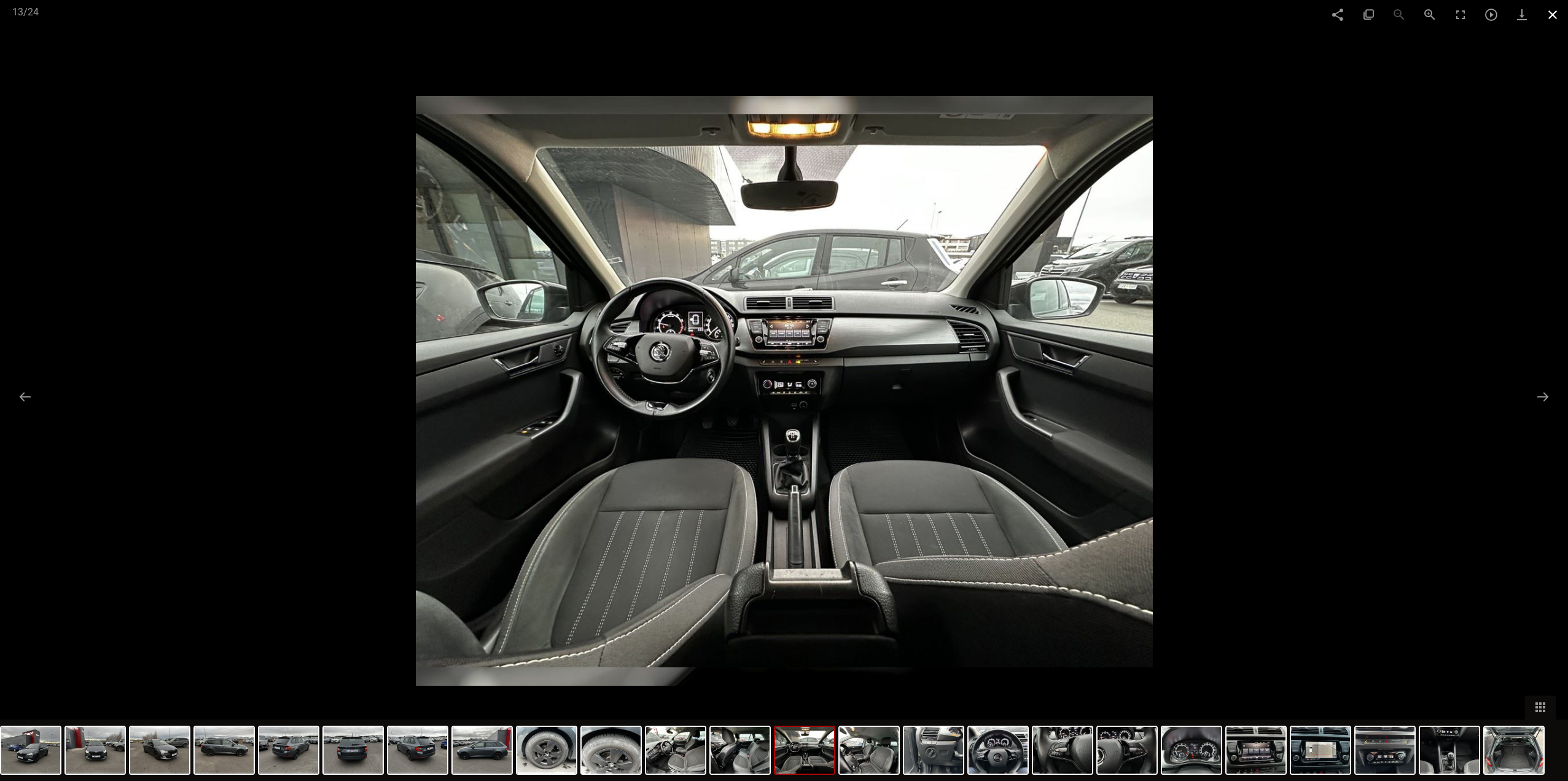
click at [1553, 14] on span at bounding box center [1553, 14] width 31 height 29
